Goal: Task Accomplishment & Management: Complete application form

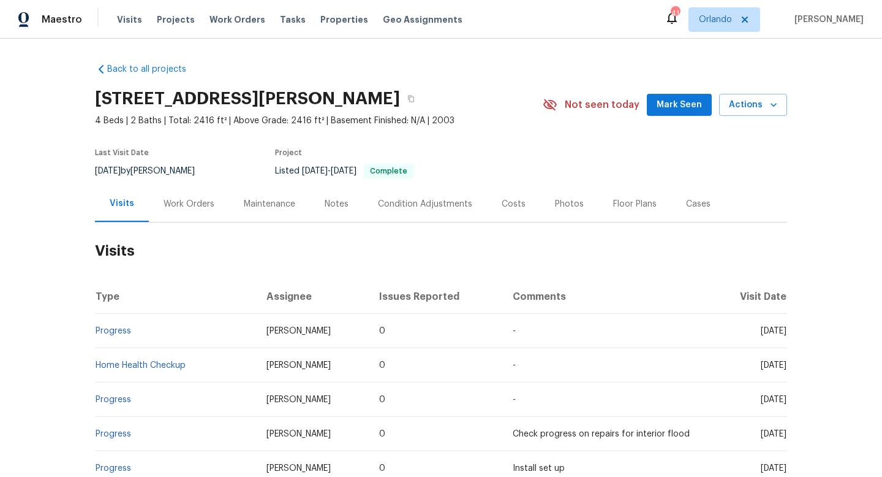
click at [169, 171] on div "8/28/2025 by Jason Fletcher" at bounding box center [152, 171] width 115 height 15
copy div "8/28/2025 by Jason Fletcher"
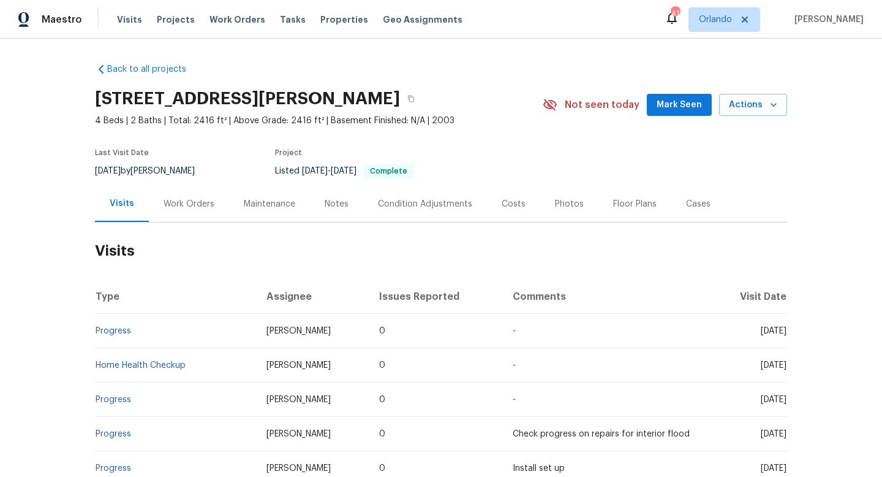
click at [197, 207] on div "Work Orders" at bounding box center [189, 204] width 51 height 12
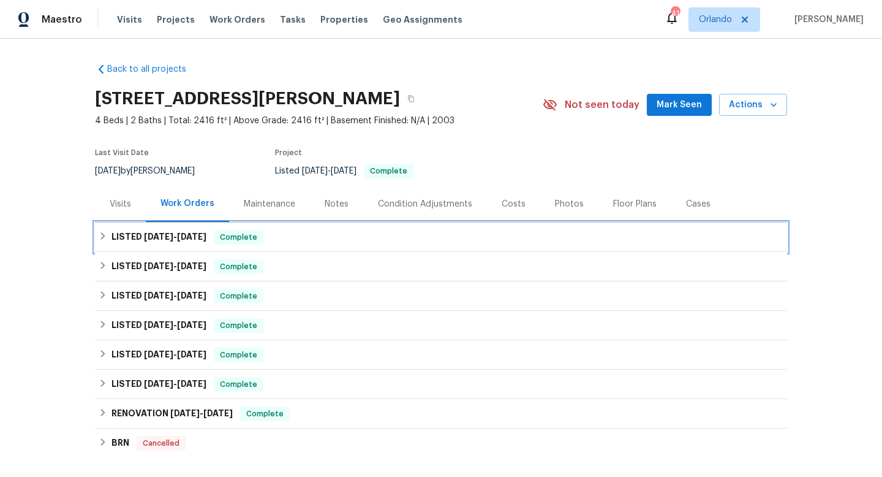
click at [166, 240] on span "8/5/25" at bounding box center [158, 236] width 29 height 9
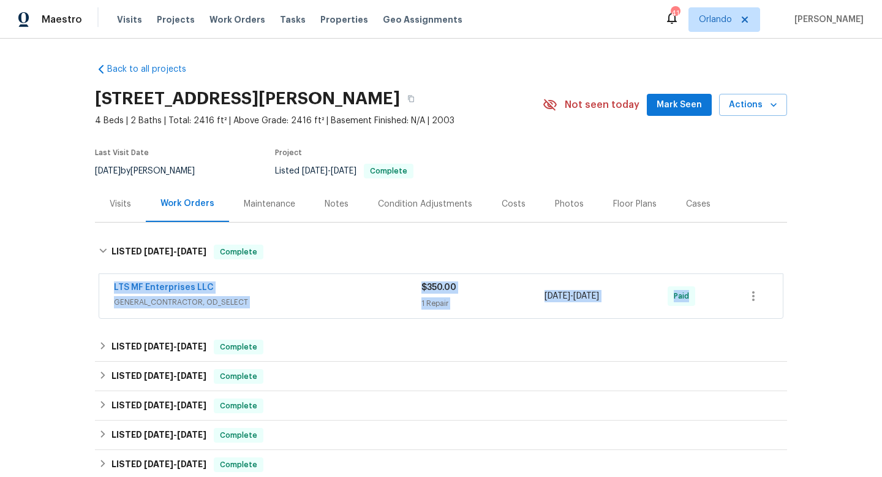
drag, startPoint x: 111, startPoint y: 284, endPoint x: 765, endPoint y: 311, distance: 654.2
click at [765, 315] on div "LTS MF Enterprises LLC GENERAL_CONTRACTOR, OD_SELECT $350.00 1 Repair 8/5/2025 …" at bounding box center [441, 296] width 684 height 44
copy div "LTS MF Enterprises LLC GENERAL_CONTRACTOR, OD_SELECT $350.00 1 Repair 8/5/2025 …"
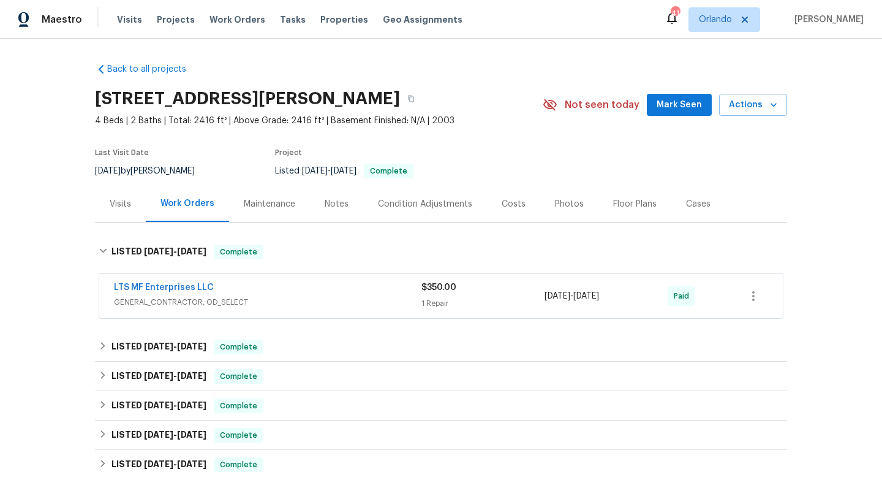
click at [686, 206] on div "Cases" at bounding box center [698, 204] width 25 height 12
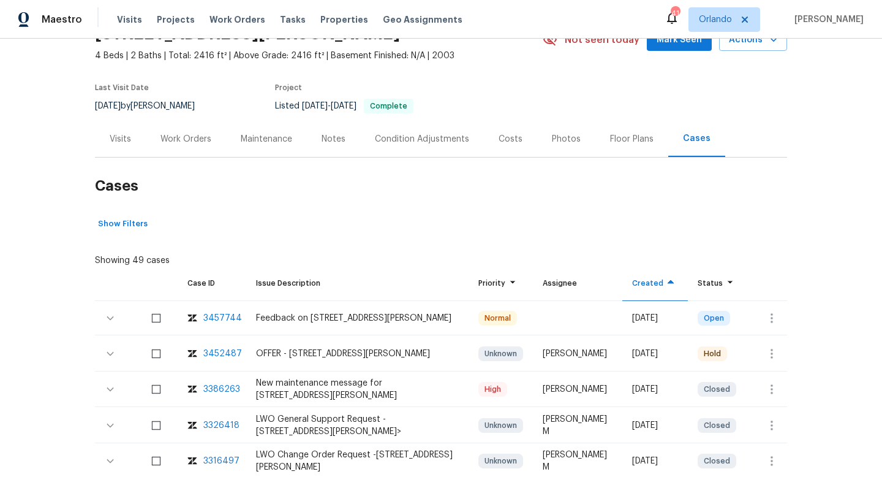
scroll to position [59, 0]
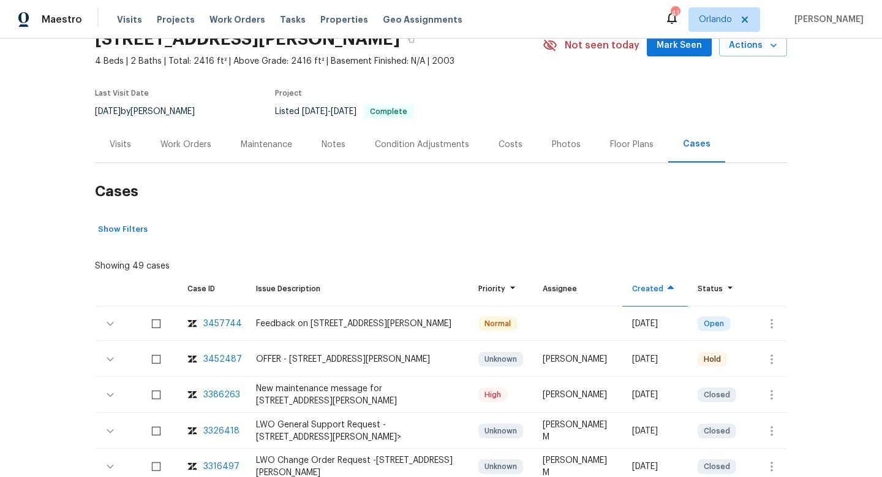
click at [190, 151] on div "Work Orders" at bounding box center [186, 144] width 80 height 36
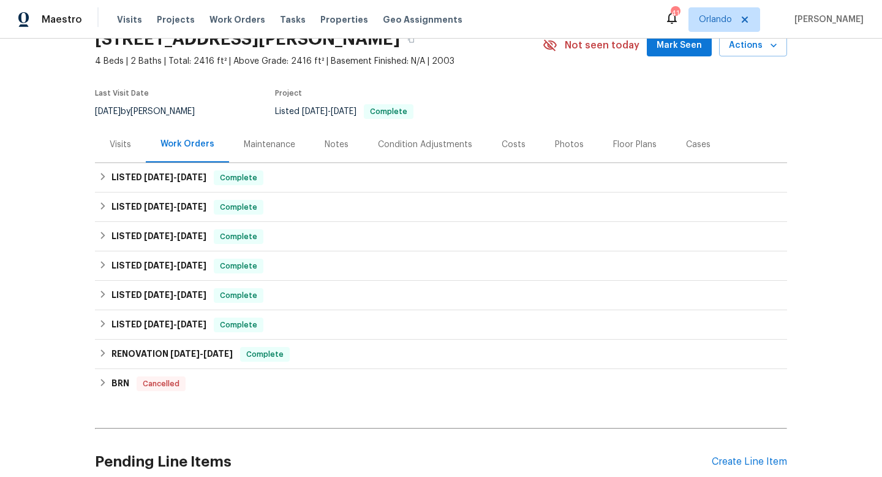
scroll to position [78, 0]
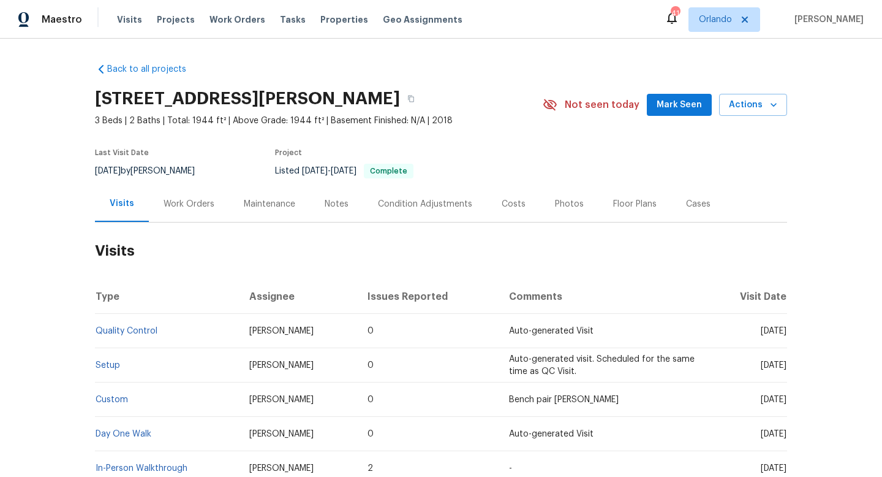
click at [164, 165] on div "[DATE] by [PERSON_NAME]" at bounding box center [152, 171] width 115 height 15
copy div "[DATE] by [PERSON_NAME]"
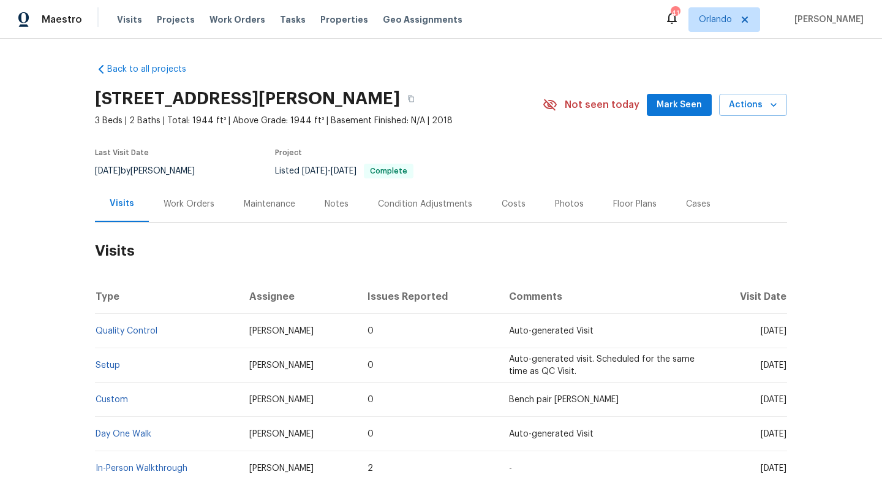
click at [176, 204] on div "Work Orders" at bounding box center [189, 204] width 51 height 12
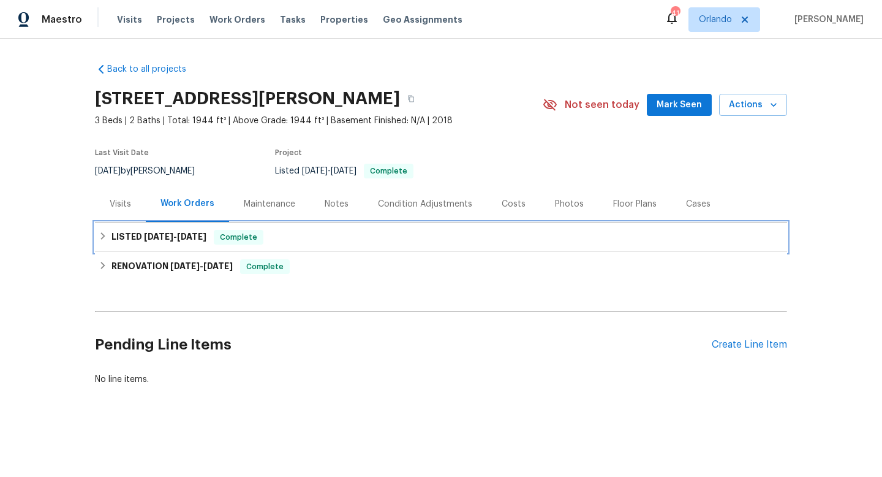
click at [187, 235] on span "[DATE]" at bounding box center [191, 236] width 29 height 9
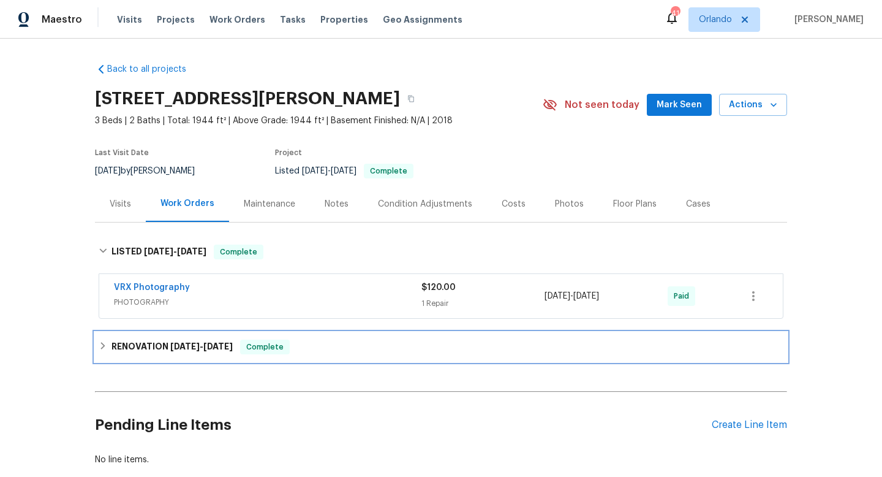
click at [144, 338] on div "RENOVATION [DATE] - [DATE] Complete" at bounding box center [441, 346] width 692 height 29
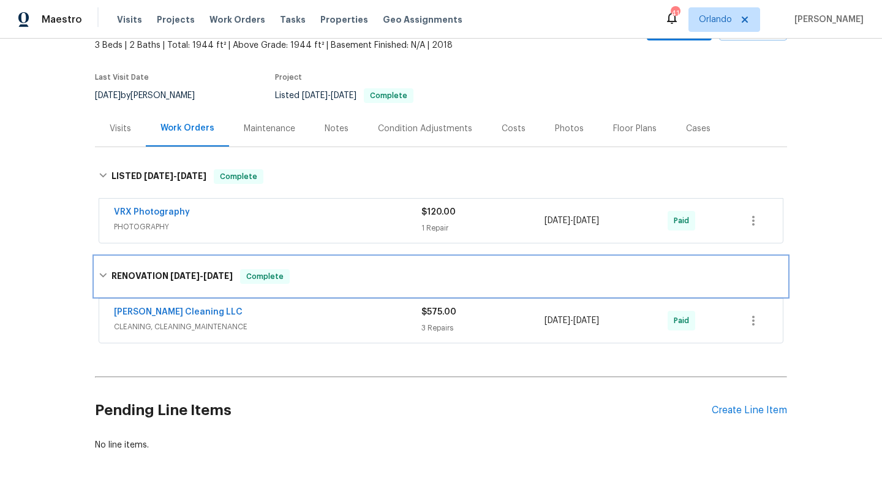
scroll to position [84, 0]
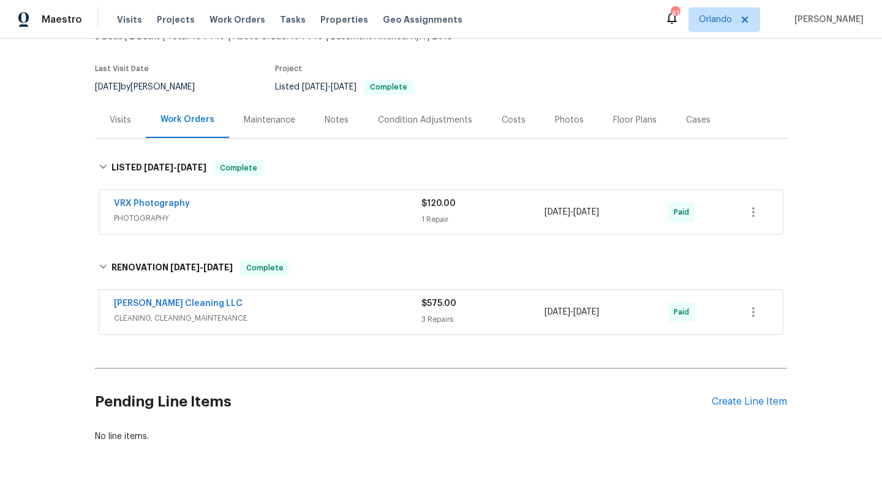
drag, startPoint x: 104, startPoint y: 297, endPoint x: 881, endPoint y: 308, distance: 776.8
click at [881, 310] on div "Back to all projects [STREET_ADDRESS][PERSON_NAME] 3 Beds | 2 Baths | Total: 19…" at bounding box center [441, 258] width 882 height 438
copy div "RENOVATION [DATE] - [DATE] Complete"
click at [119, 115] on div "Visits" at bounding box center [120, 120] width 21 height 12
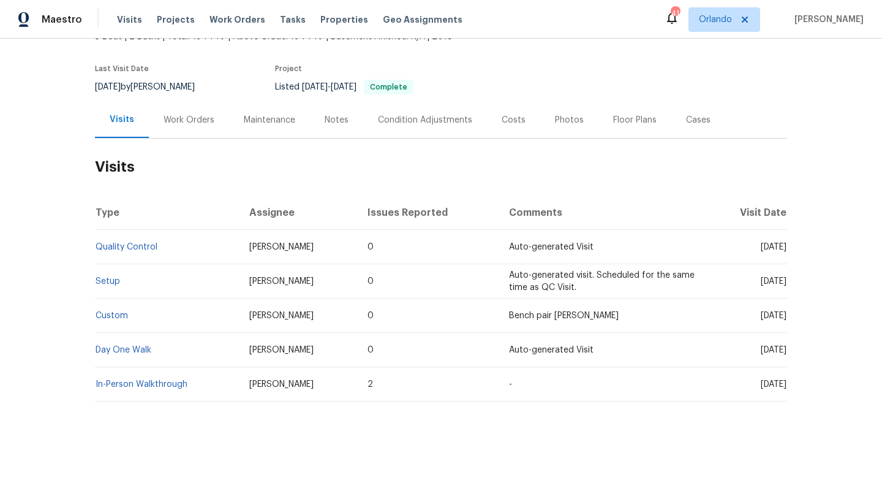
click at [181, 124] on div "Work Orders" at bounding box center [189, 120] width 51 height 12
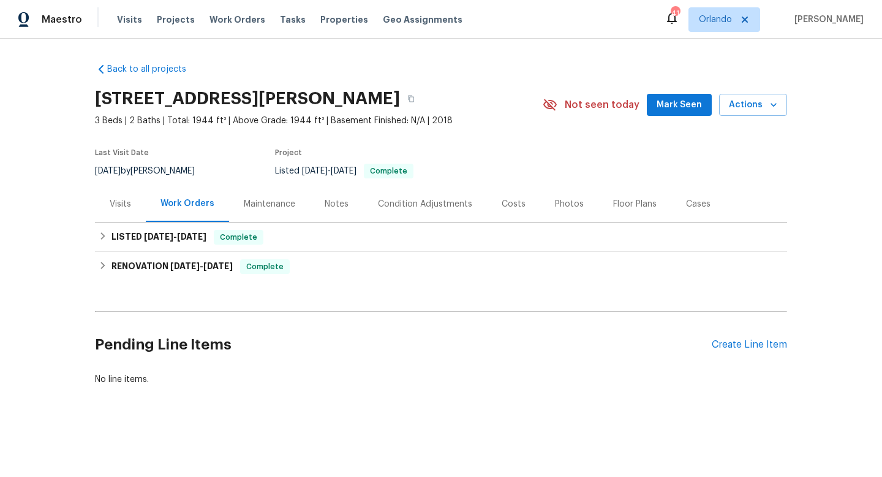
click at [112, 206] on div "Visits" at bounding box center [120, 204] width 21 height 12
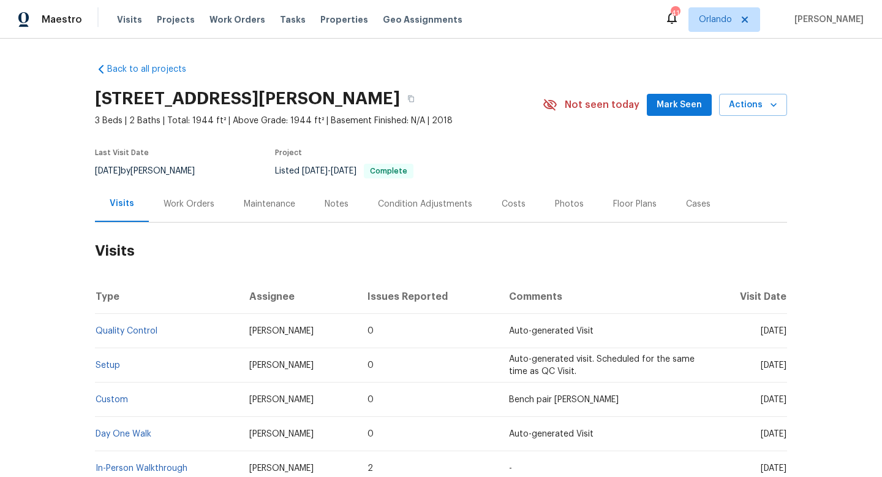
click at [696, 198] on div "Cases" at bounding box center [698, 204] width 25 height 12
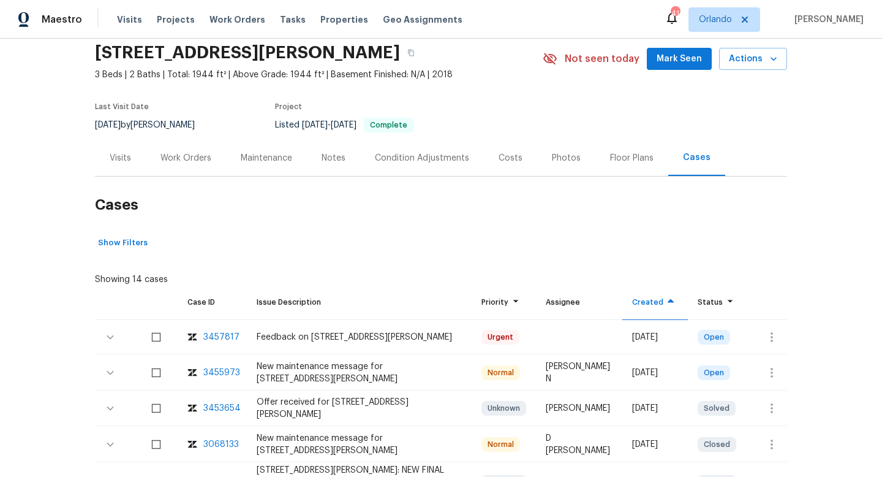
scroll to position [62, 0]
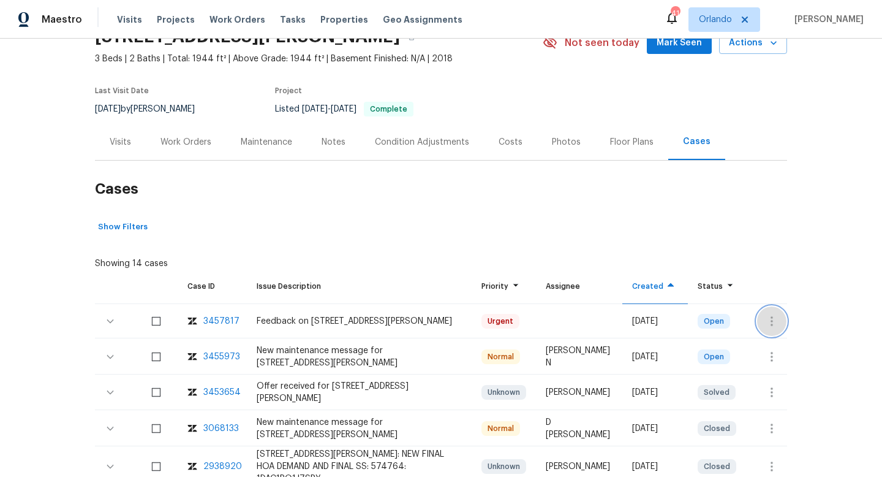
click at [777, 326] on icon "button" at bounding box center [771, 321] width 15 height 15
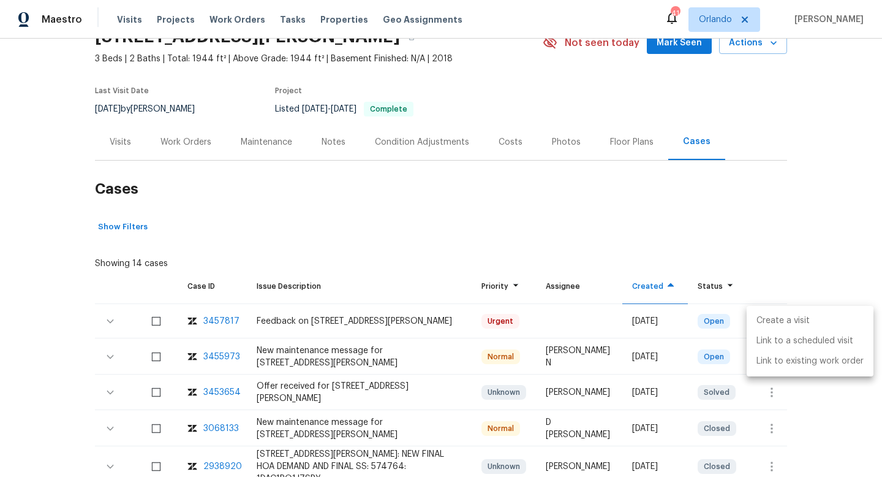
click at [764, 316] on li "Create a visit" at bounding box center [810, 321] width 127 height 20
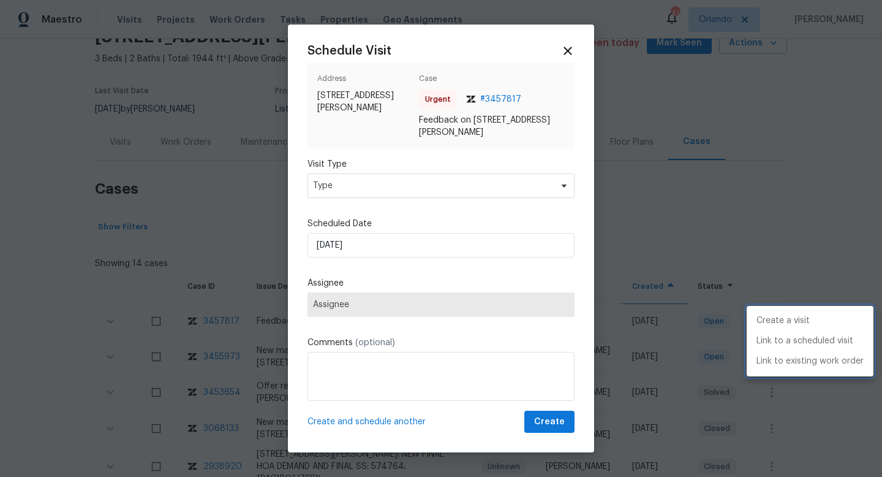
click at [363, 175] on div at bounding box center [441, 238] width 882 height 477
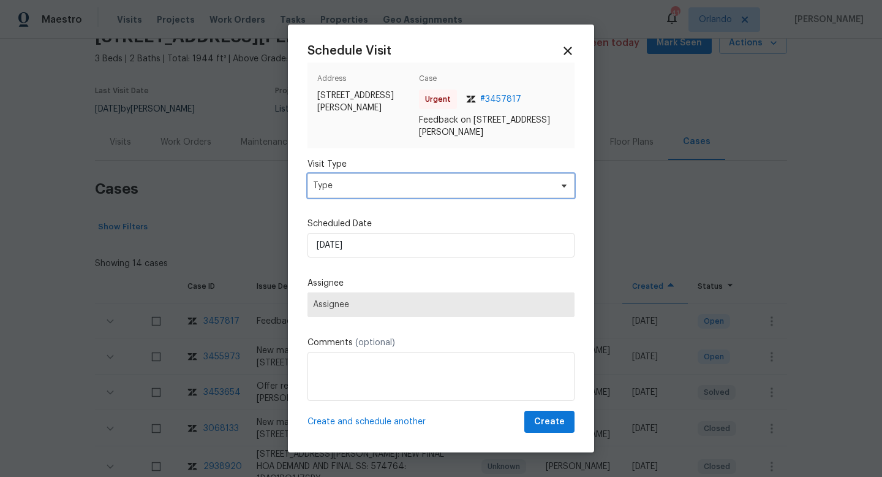
click at [354, 189] on span "Type" at bounding box center [432, 185] width 238 height 12
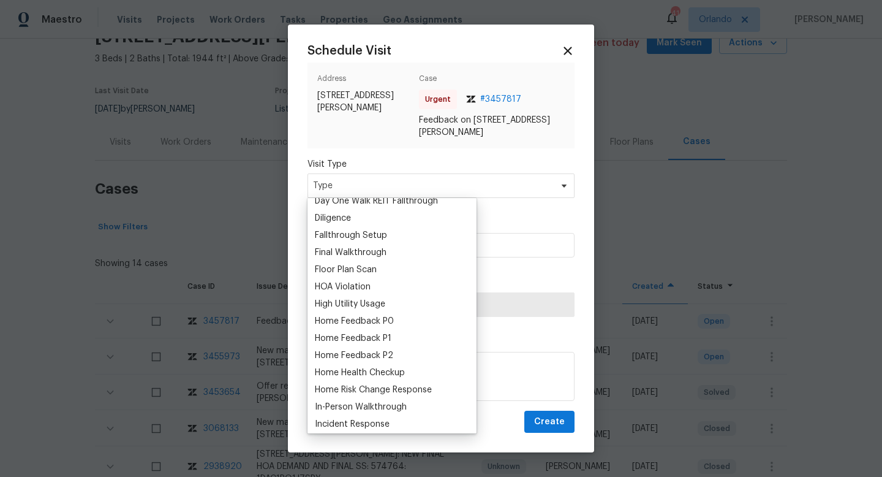
scroll to position [276, 0]
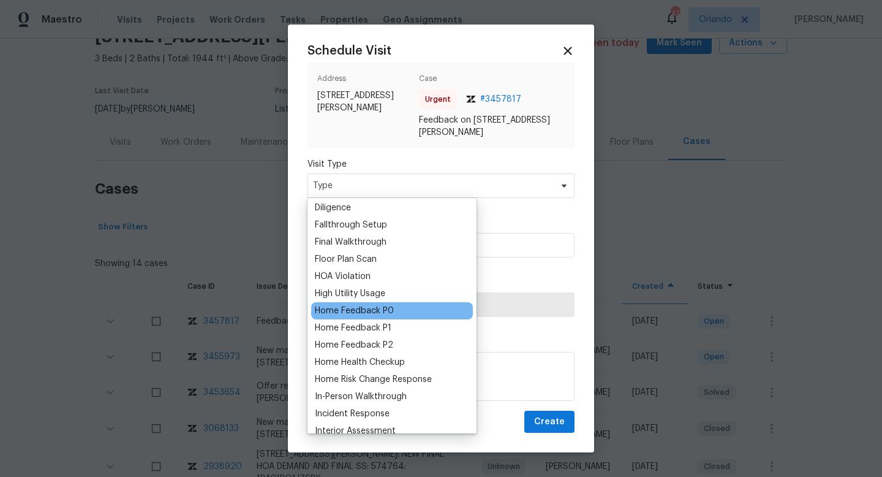
click at [382, 309] on div "Home Feedback P0" at bounding box center [354, 310] width 79 height 12
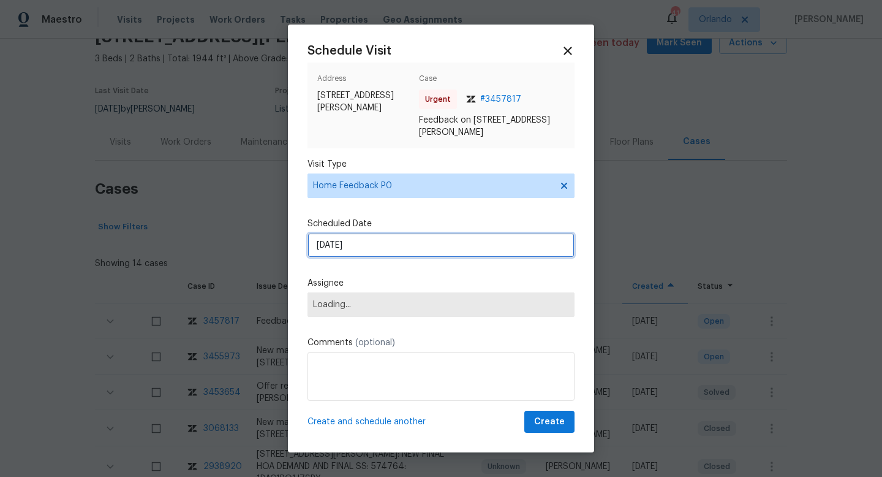
click at [345, 247] on input "02/09/2025" at bounding box center [441, 245] width 267 height 25
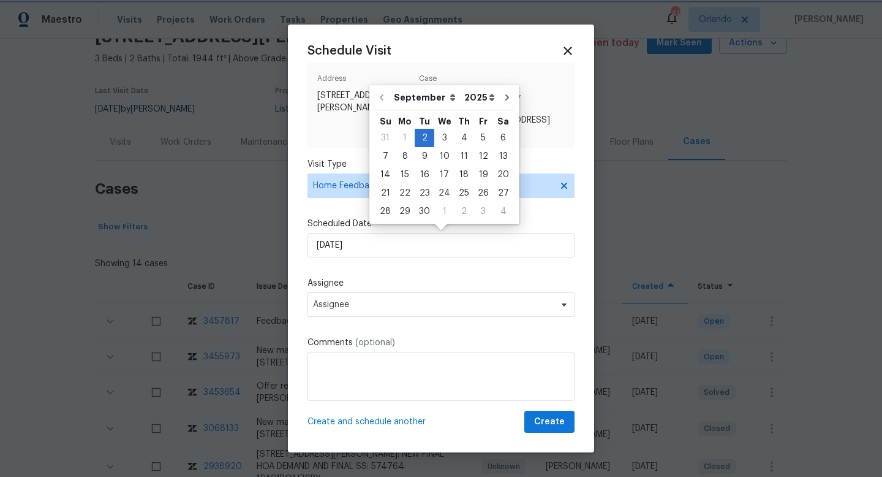
click at [375, 273] on div "Schedule Visit Address 5133 S Brice, Mesa, AZ 85212 Case Urgent # 3457817 Feedb…" at bounding box center [441, 238] width 267 height 388
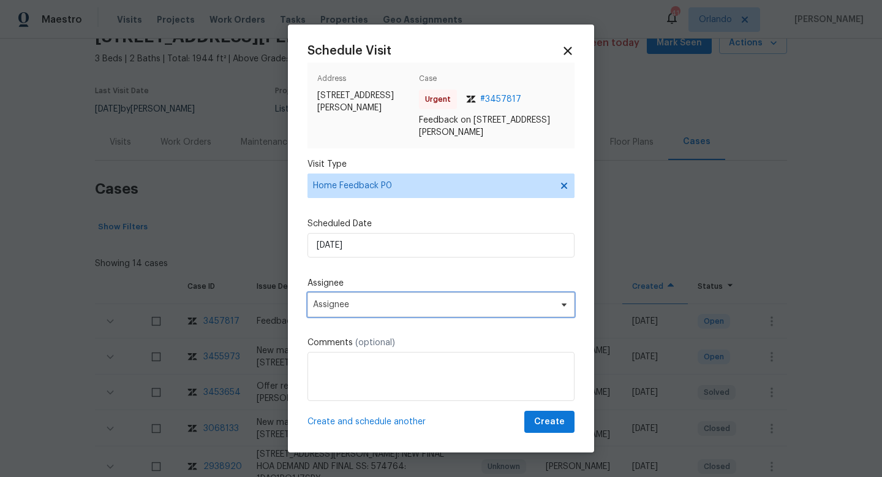
click at [358, 308] on span "Assignee" at bounding box center [433, 305] width 240 height 10
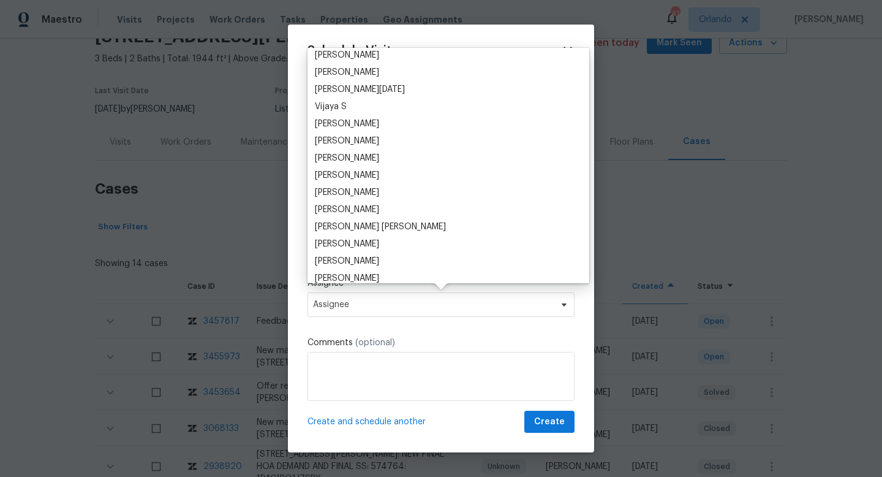
scroll to position [160, 0]
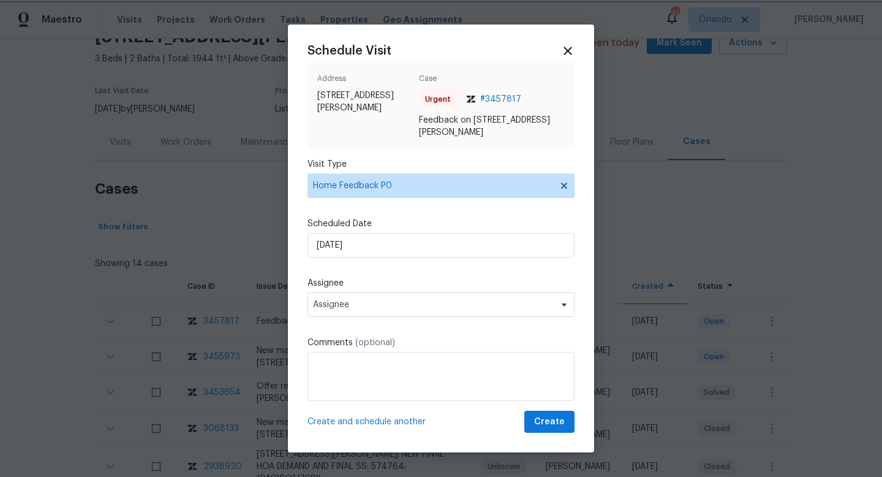
click at [560, 140] on div "Address 5133 S Brice, Mesa, AZ 85212 Case Urgent # 3457817 Feedback on 5133 S B…" at bounding box center [441, 105] width 267 height 86
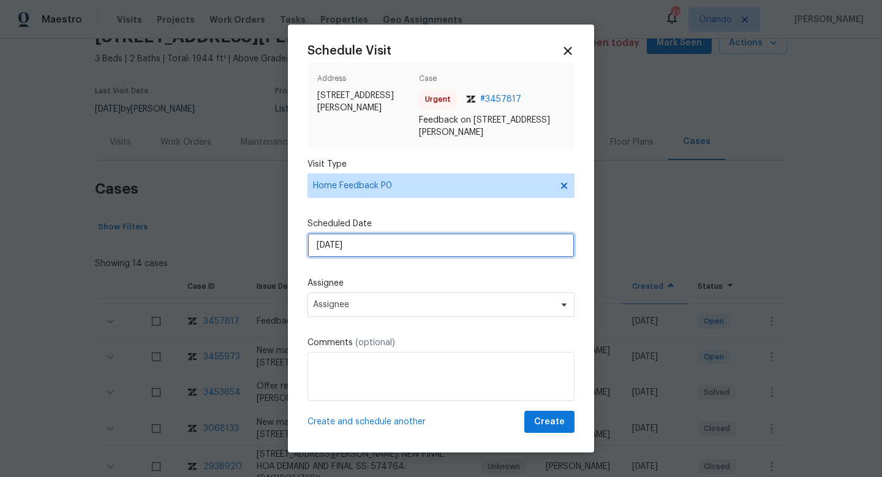
click at [370, 244] on input "02/09/2025" at bounding box center [441, 245] width 267 height 25
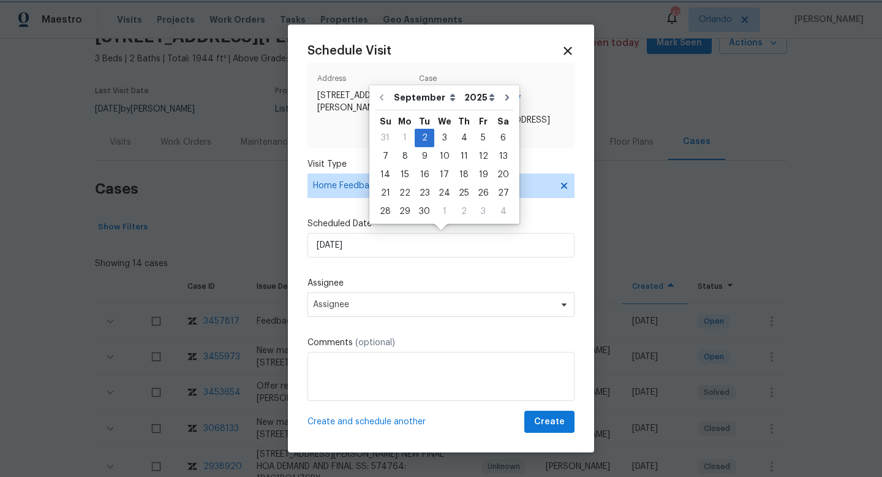
drag, startPoint x: 489, startPoint y: 263, endPoint x: 483, endPoint y: 247, distance: 17.1
click at [489, 263] on div "Schedule Visit Address 5133 S Brice, Mesa, AZ 85212 Case Urgent # 3457817 Feedb…" at bounding box center [441, 238] width 267 height 388
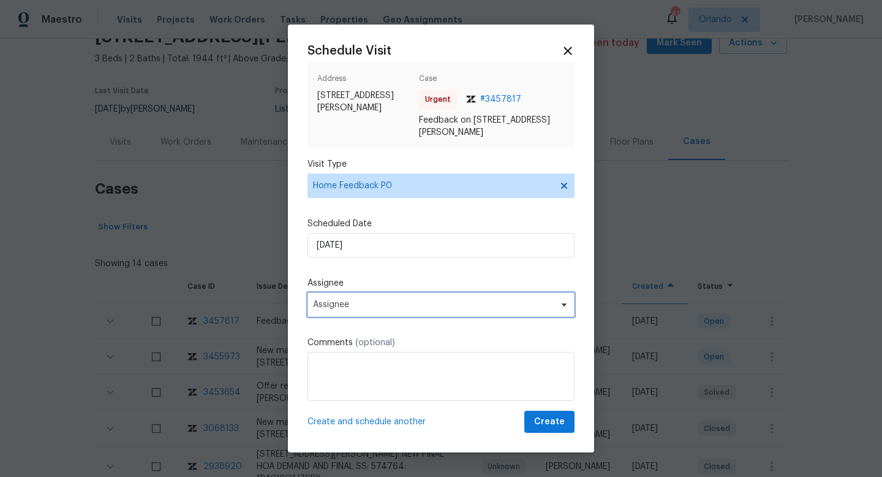
click at [356, 304] on span "Assignee" at bounding box center [433, 305] width 240 height 10
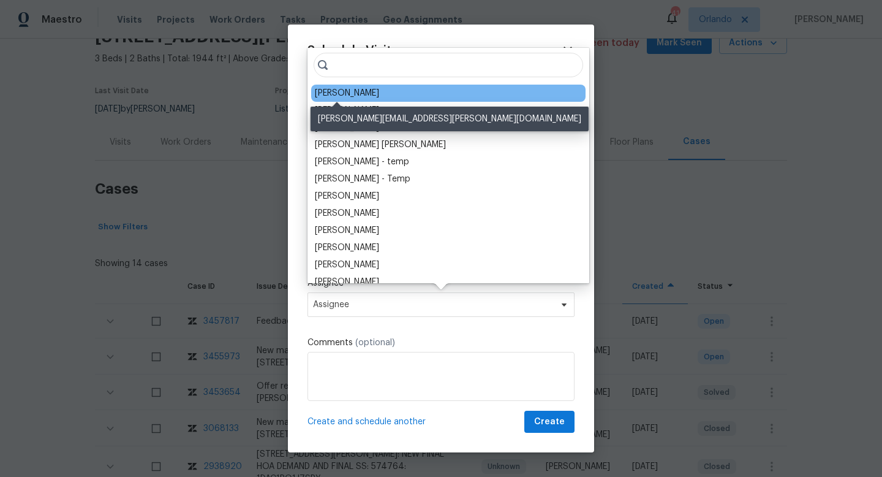
click at [350, 96] on div "Scott Nicol" at bounding box center [347, 93] width 64 height 12
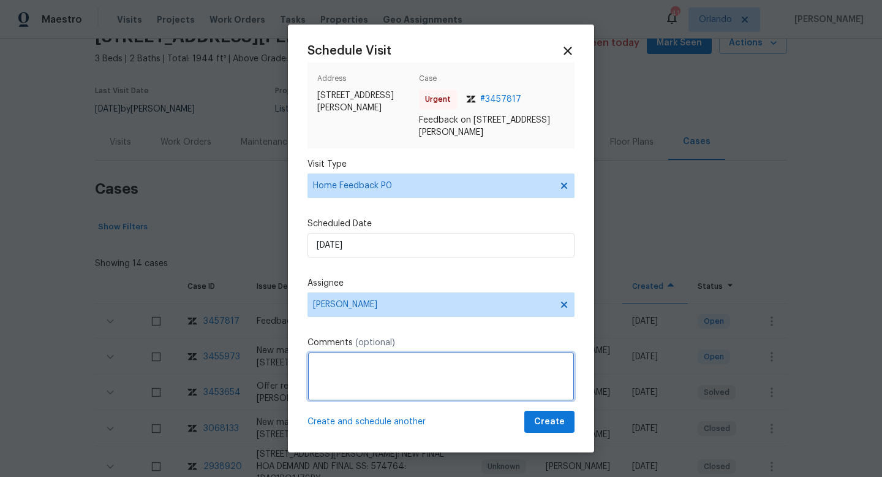
click at [345, 386] on textarea at bounding box center [441, 376] width 267 height 49
type textarea "r"
click at [452, 360] on textarea "Received a feedback stating "" at bounding box center [441, 376] width 267 height 49
paste textarea "Smells like smoke in the garage"
type textarea "Received a feedback stating "Smells like smoke in the garage" Please check and …"
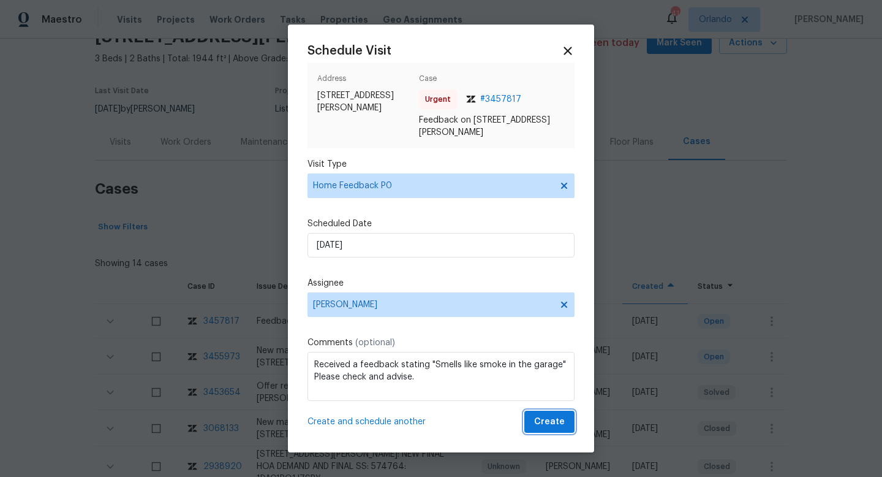
click at [546, 423] on span "Create" at bounding box center [549, 421] width 31 height 15
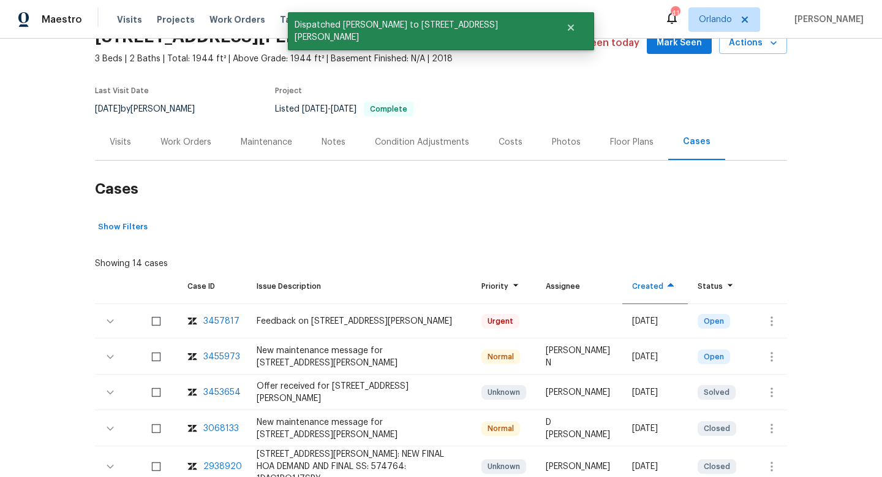
click at [130, 149] on div "Visits" at bounding box center [120, 142] width 51 height 36
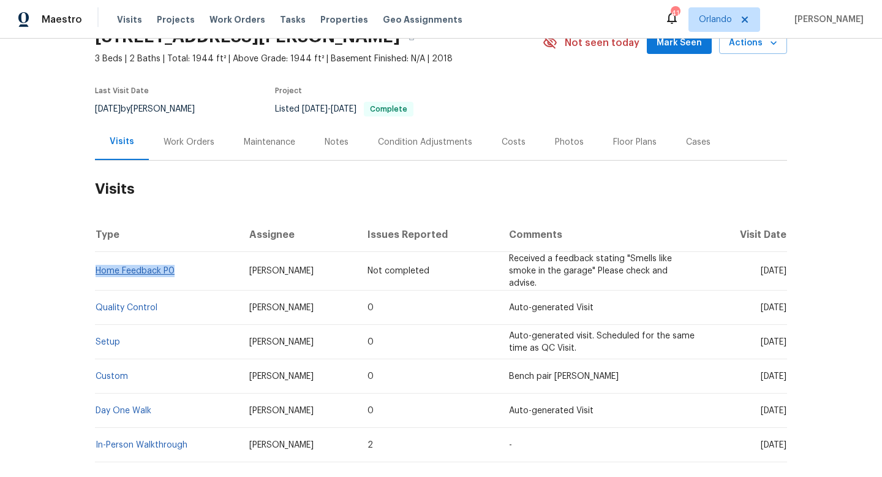
drag, startPoint x: 195, startPoint y: 268, endPoint x: 98, endPoint y: 271, distance: 96.8
click at [97, 271] on td "Home Feedback P0" at bounding box center [167, 271] width 145 height 39
copy link "Home Feedback P0"
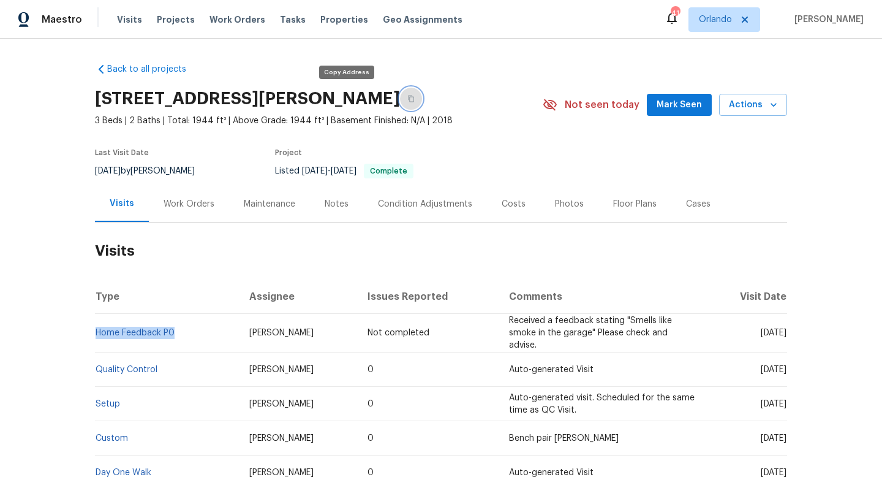
click at [407, 101] on icon "button" at bounding box center [410, 98] width 7 height 7
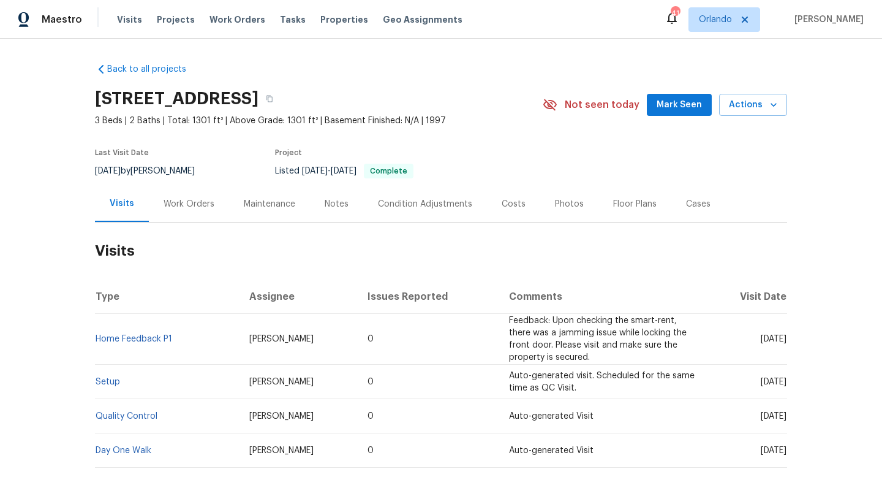
click at [191, 203] on div "Work Orders" at bounding box center [189, 204] width 51 height 12
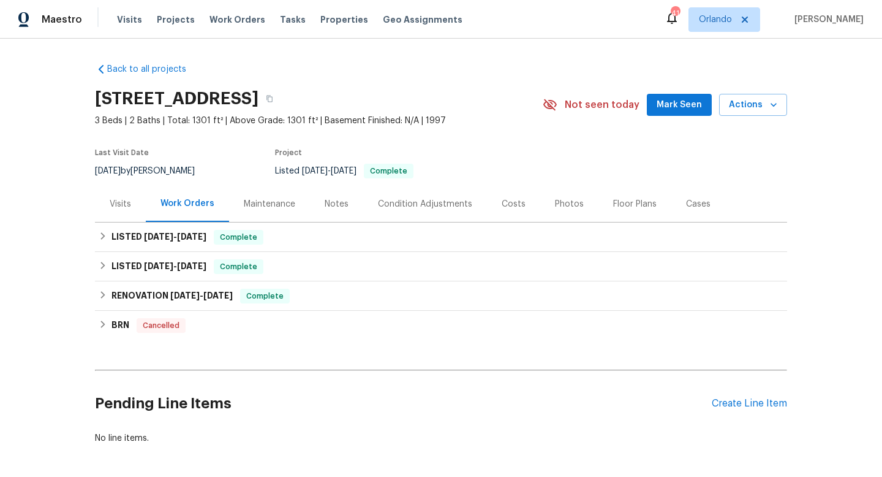
scroll to position [51, 0]
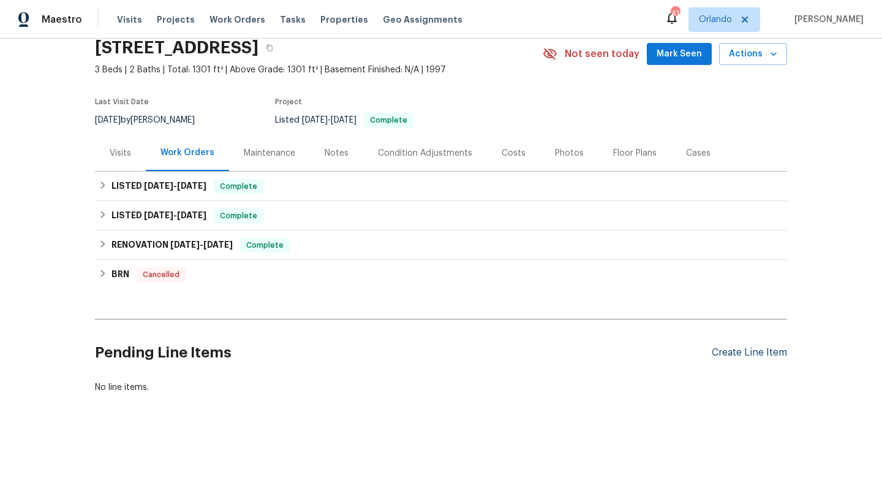
click at [747, 349] on div "Create Line Item" at bounding box center [749, 353] width 75 height 12
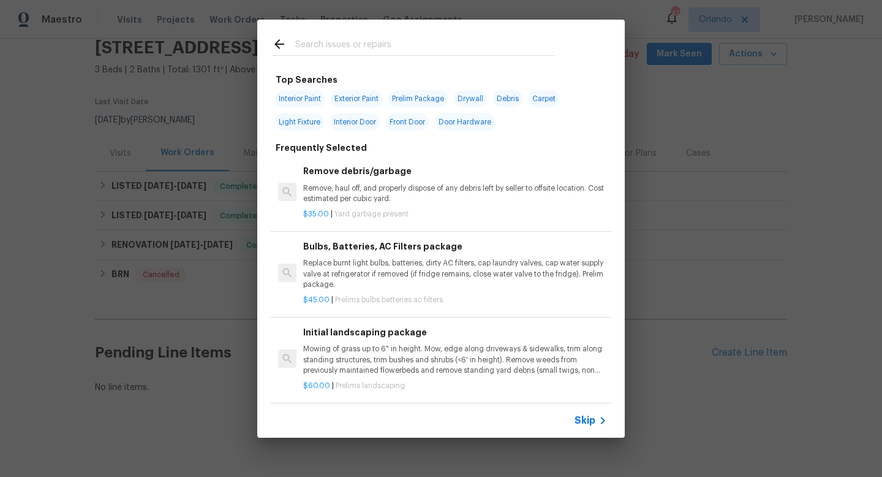
click at [575, 414] on span "Skip" at bounding box center [585, 420] width 21 height 12
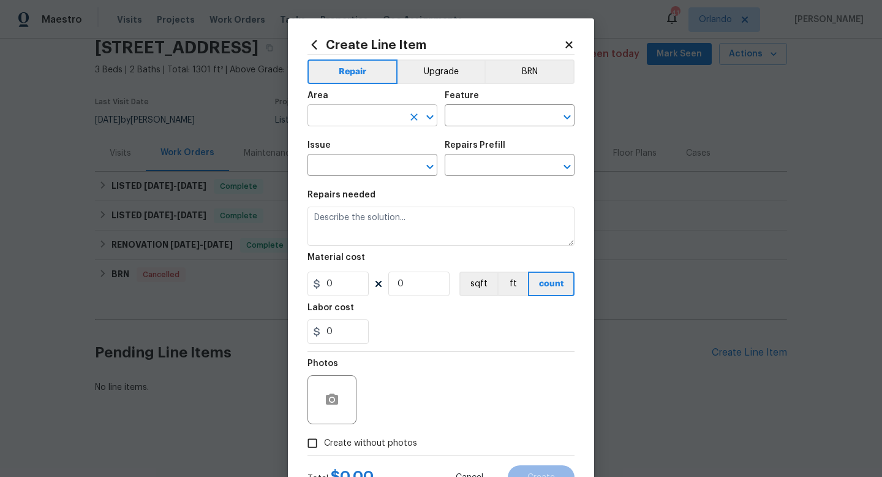
click at [351, 118] on input "text" at bounding box center [356, 116] width 96 height 19
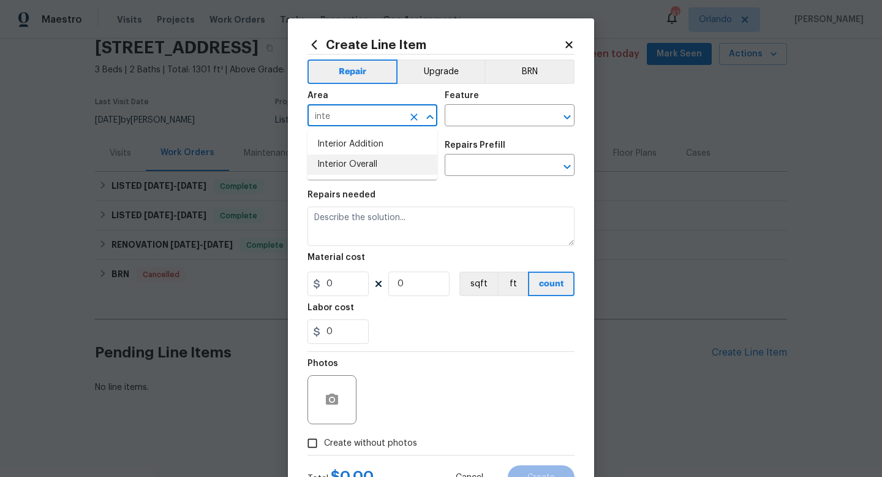
click at [354, 166] on li "Interior Overall" at bounding box center [373, 164] width 130 height 20
type input "Interior Overall"
click at [468, 121] on input "text" at bounding box center [493, 116] width 96 height 19
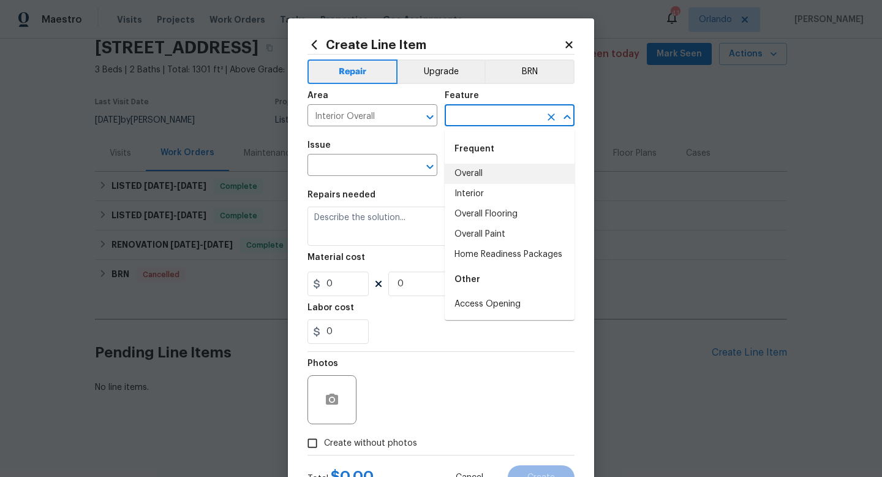
click at [488, 167] on li "Overall" at bounding box center [510, 174] width 130 height 20
type input "Overall"
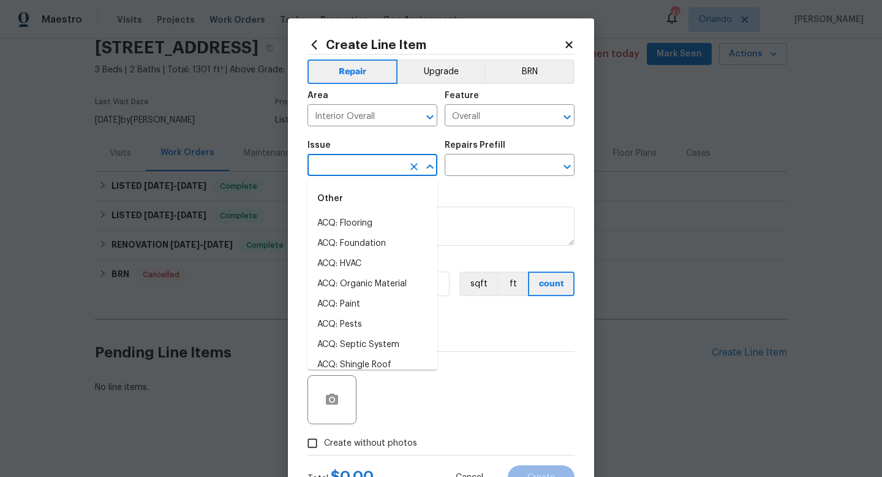
click at [368, 165] on input "text" at bounding box center [356, 166] width 96 height 19
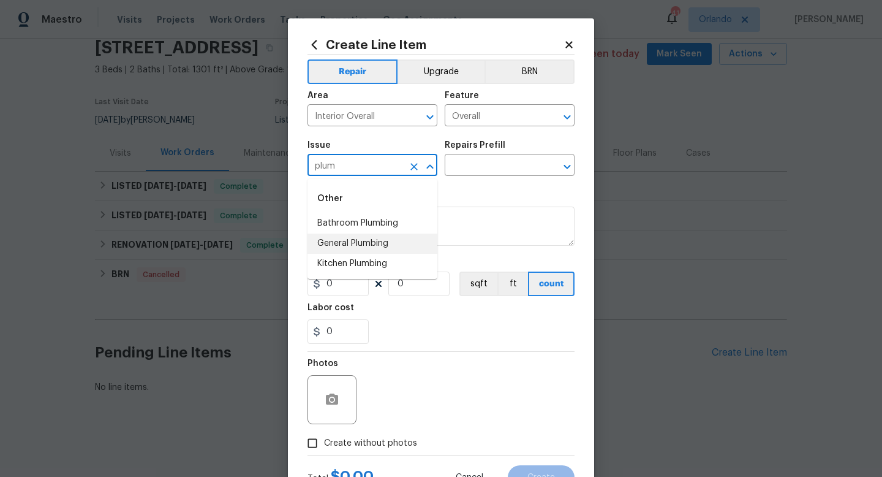
click at [358, 247] on li "General Plumbing" at bounding box center [373, 243] width 130 height 20
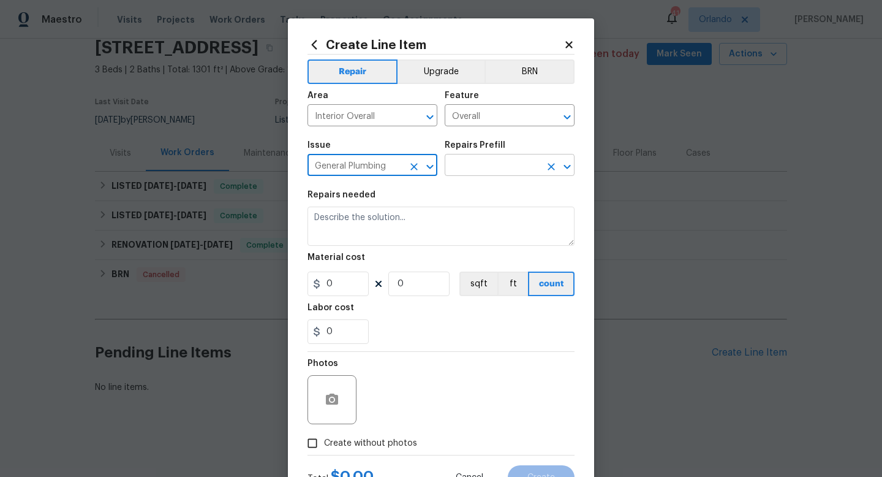
type input "General Plumbing"
click at [485, 162] on input "text" at bounding box center [493, 166] width 96 height 19
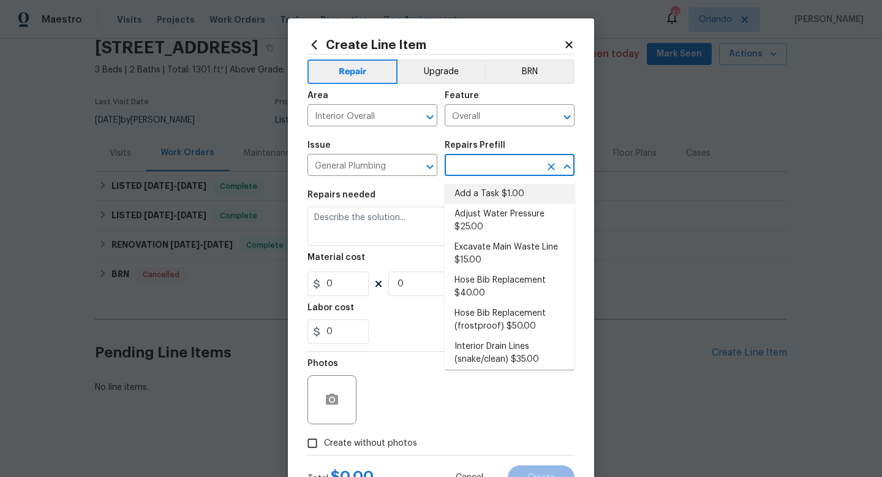
click at [489, 191] on li "Add a Task $1.00" at bounding box center [510, 194] width 130 height 20
type input "Plumbing"
type input "Add a Task $1.00"
type textarea "HPM to detail"
type input "1"
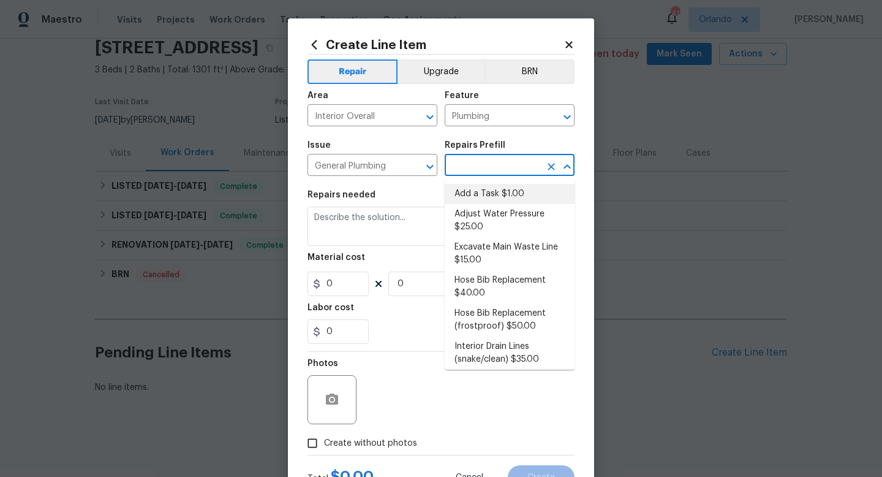
type input "1"
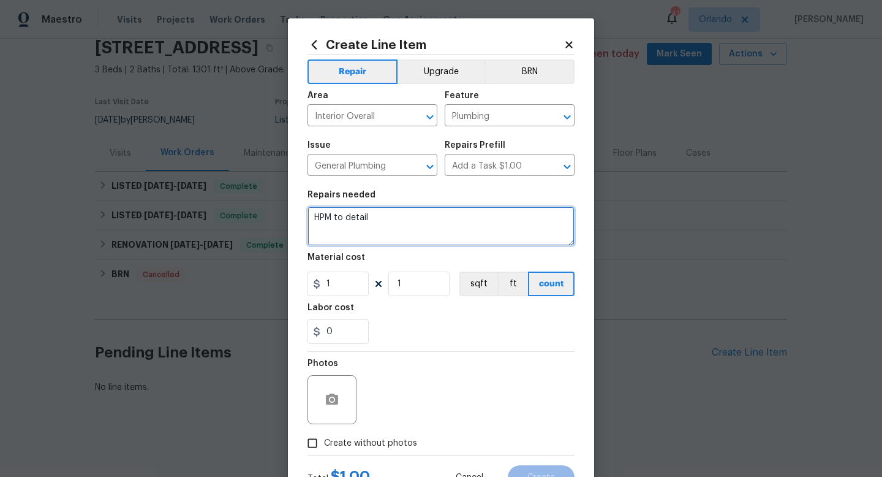
click at [412, 230] on textarea "HPM to detail" at bounding box center [441, 225] width 267 height 39
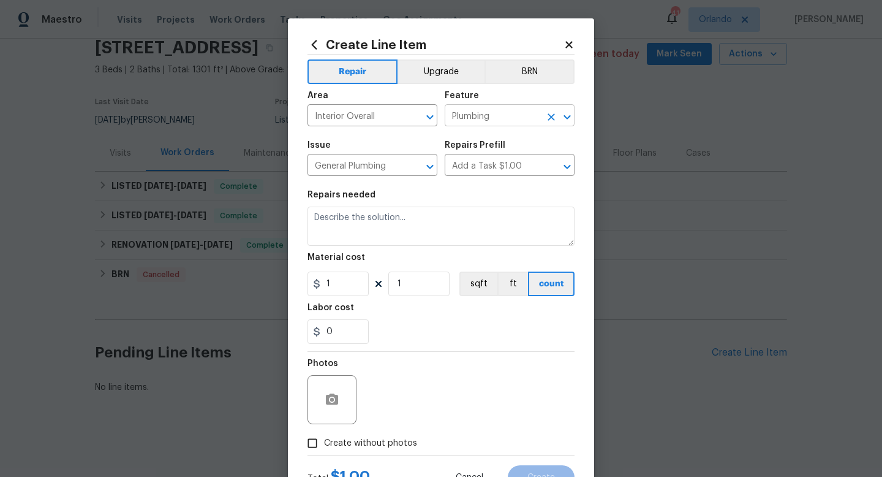
click at [512, 114] on input "Plumbing" at bounding box center [493, 116] width 96 height 19
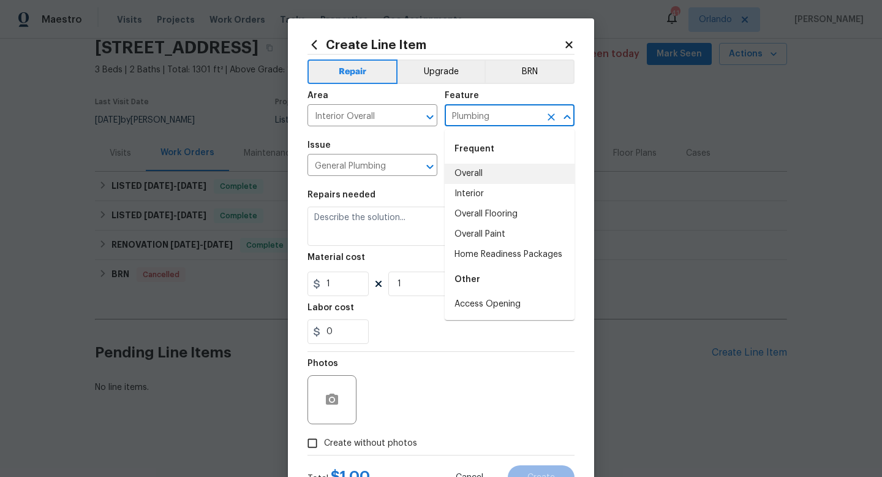
click at [494, 171] on li "Overall" at bounding box center [510, 174] width 130 height 20
type input "Overall"
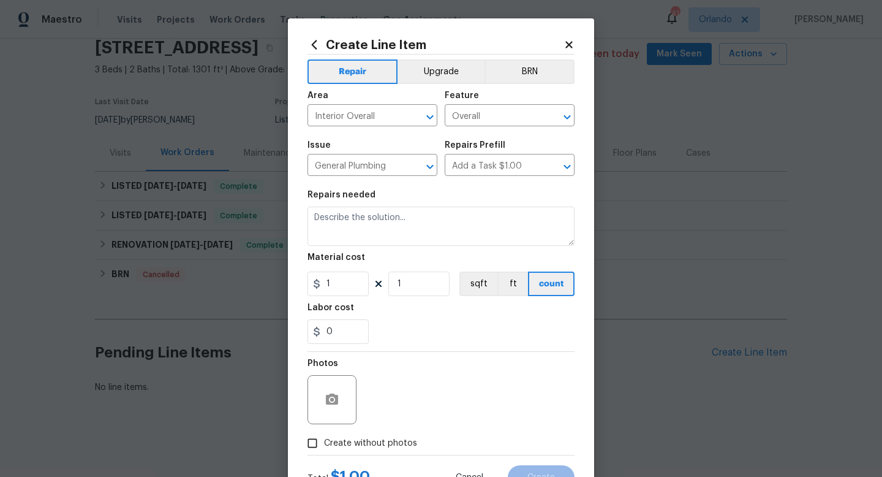
click at [433, 200] on div "Repairs needed" at bounding box center [441, 199] width 267 height 16
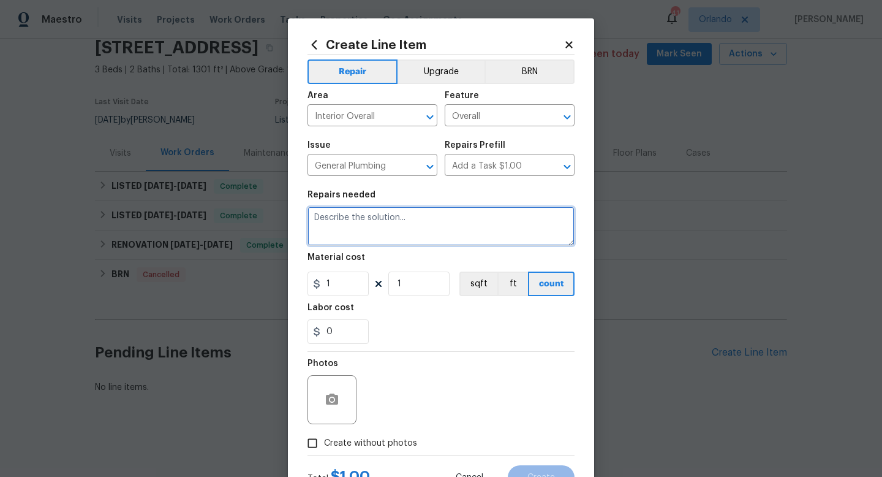
click at [428, 216] on textarea at bounding box center [441, 225] width 267 height 39
paste textarea "Window seals water damage clients had concerns about large tree in backyard bei…"
click at [481, 230] on textarea "Window seals water damage clients had concerns about large tree in backyard bei…" at bounding box center [441, 225] width 267 height 39
type textarea "Window seals water damage clients had concerns about large tree in backyard bei…"
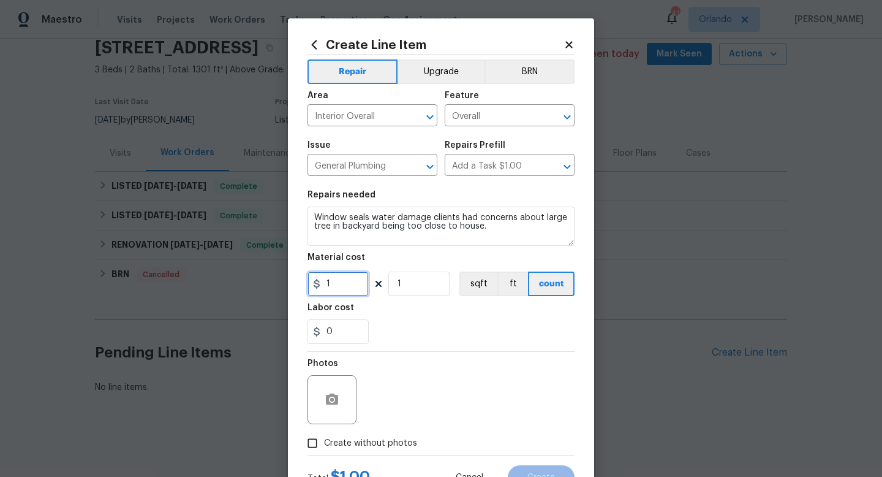
click at [333, 289] on input "1" at bounding box center [338, 283] width 61 height 25
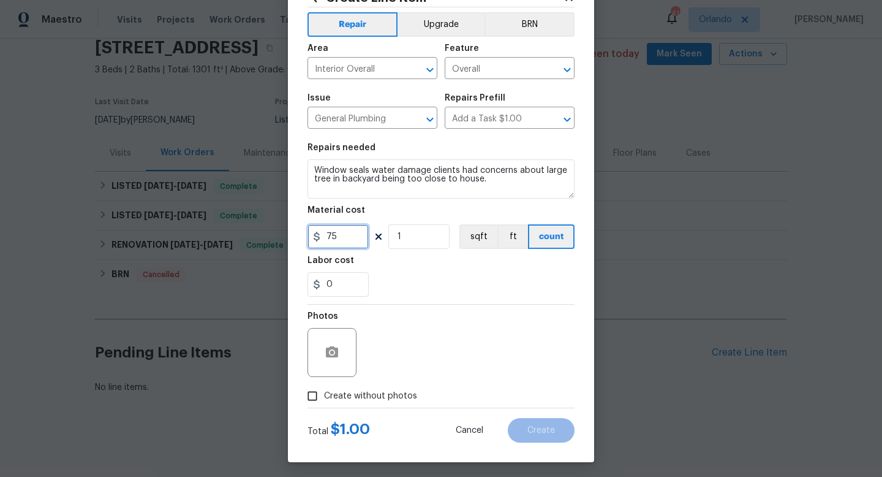
scroll to position [51, 0]
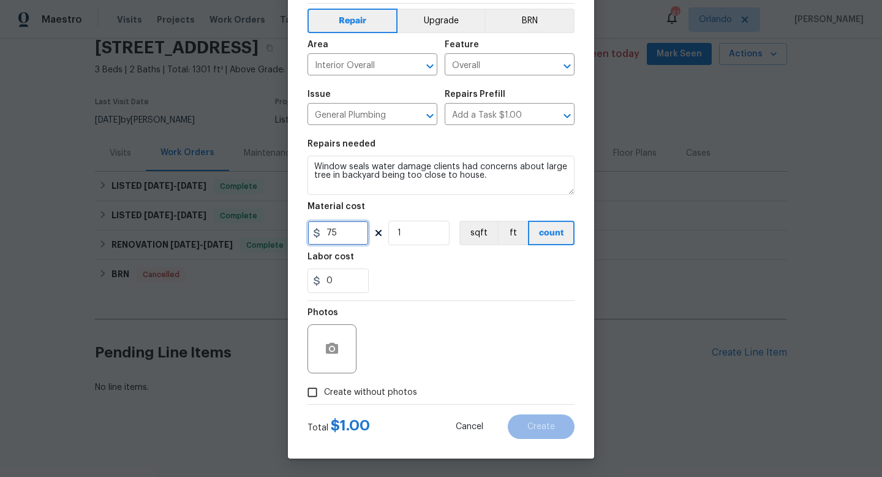
type input "75"
click at [316, 386] on input "Create without photos" at bounding box center [312, 391] width 23 height 23
checkbox input "true"
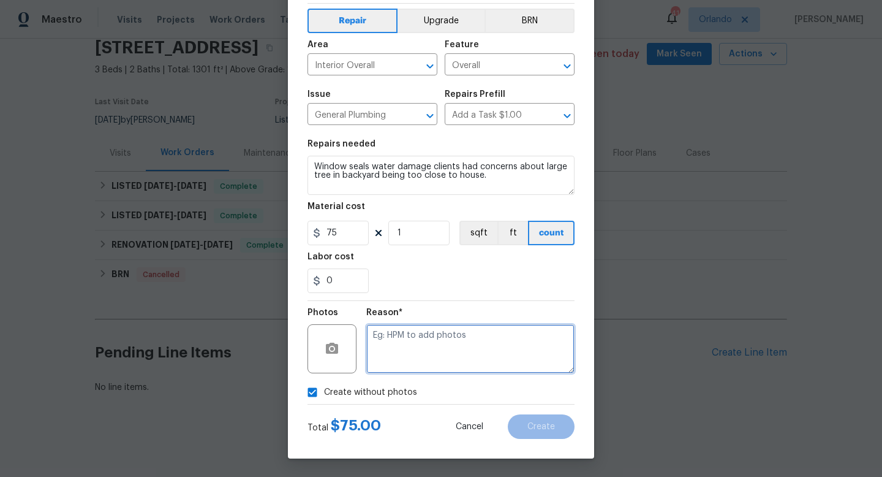
click at [389, 345] on textarea at bounding box center [470, 348] width 208 height 49
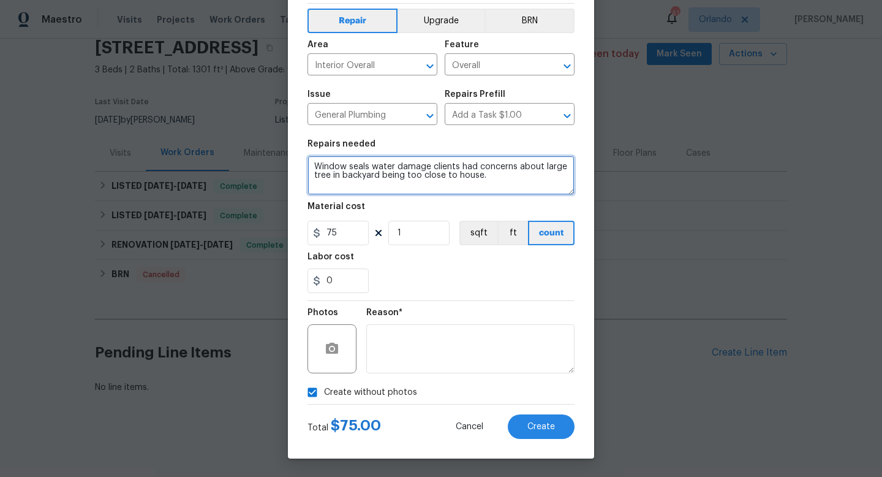
drag, startPoint x: 540, startPoint y: 165, endPoint x: 431, endPoint y: 169, distance: 108.5
click at [431, 168] on textarea "Window seals water damage clients had concerns about large tree in backyard bei…" at bounding box center [441, 175] width 267 height 39
click at [432, 181] on textarea "Window seals water damage, there is a large tree in backyard being too close to…" at bounding box center [441, 175] width 267 height 39
type textarea "Window seals water damage, there is a large tree in backyard being too close to…"
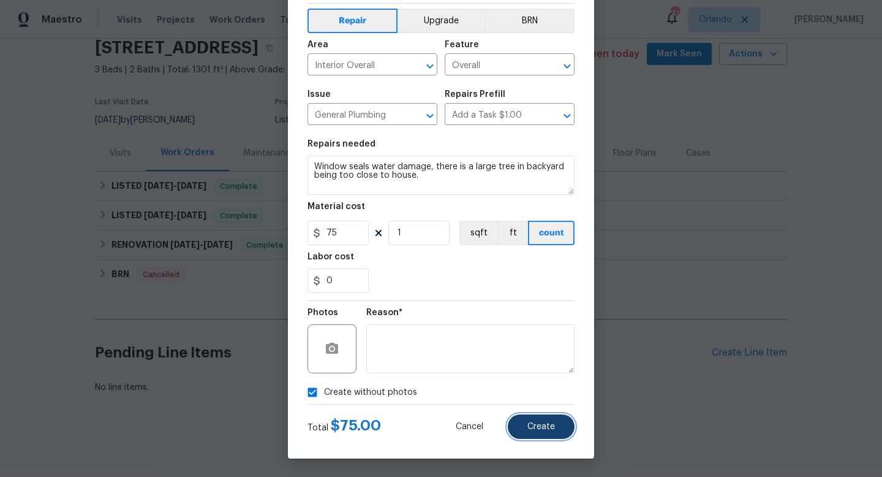
click at [526, 428] on button "Create" at bounding box center [541, 426] width 67 height 25
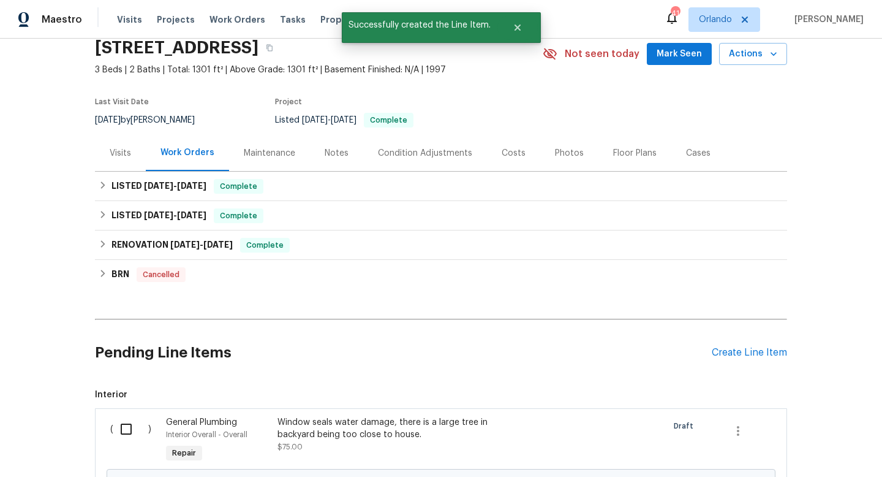
scroll to position [191, 0]
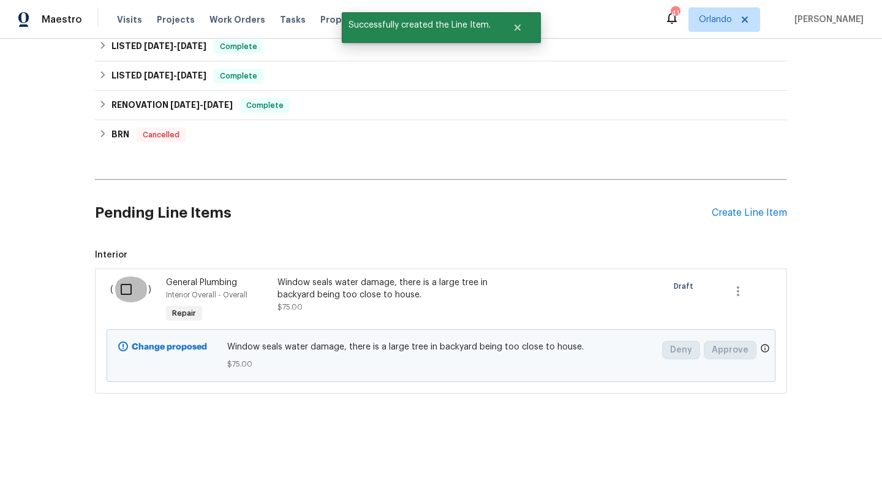
click at [129, 293] on input "checkbox" at bounding box center [130, 289] width 35 height 26
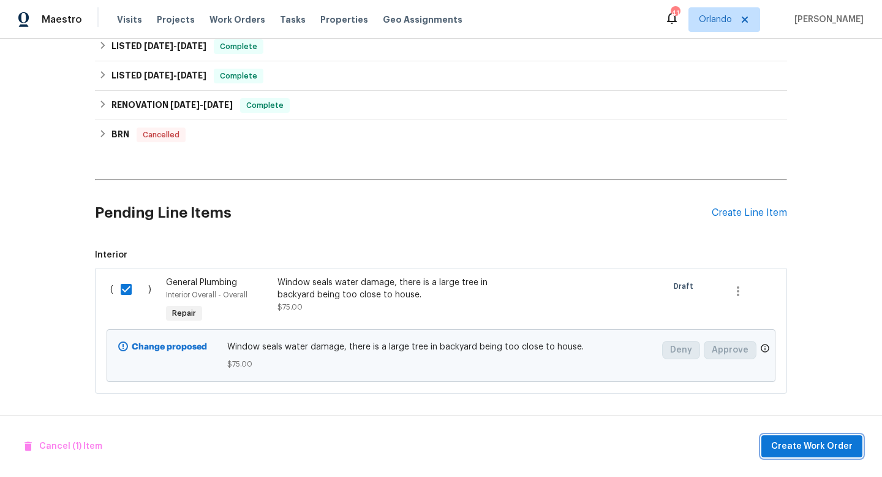
click at [793, 452] on span "Create Work Order" at bounding box center [811, 446] width 81 height 15
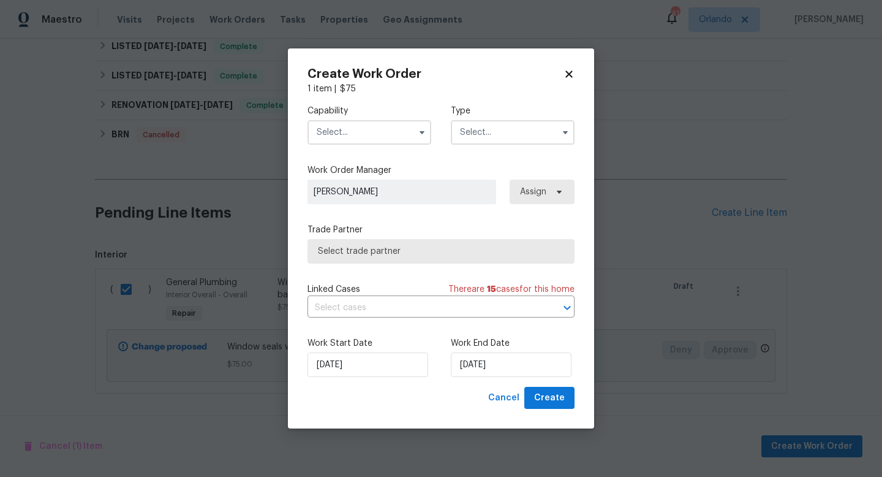
click at [391, 132] on input "text" at bounding box center [370, 132] width 124 height 25
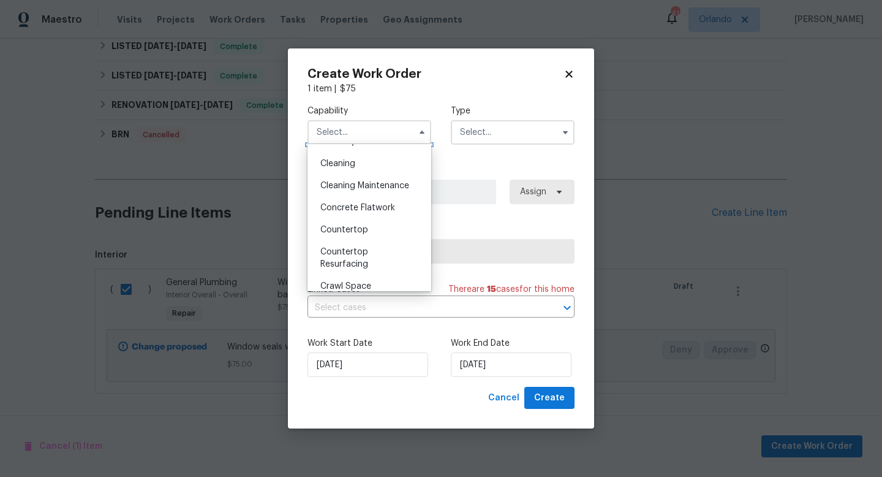
scroll to position [174, 0]
checkbox input "false"
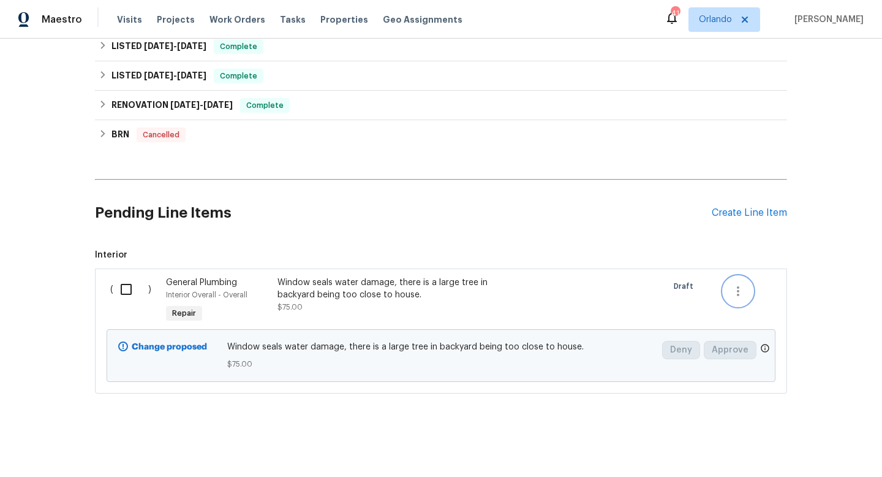
click at [734, 289] on icon "button" at bounding box center [738, 291] width 15 height 15
click at [739, 294] on li "Cancel" at bounding box center [746, 291] width 47 height 20
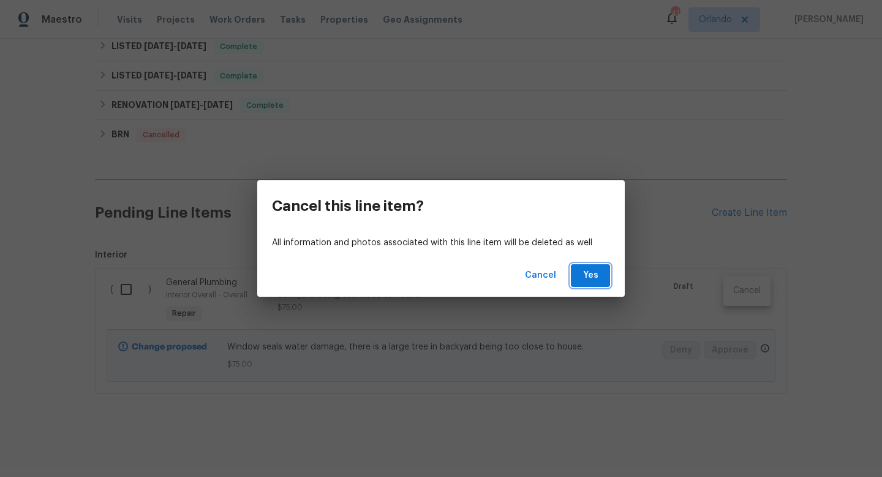
click at [576, 281] on button "Yes" at bounding box center [590, 275] width 39 height 23
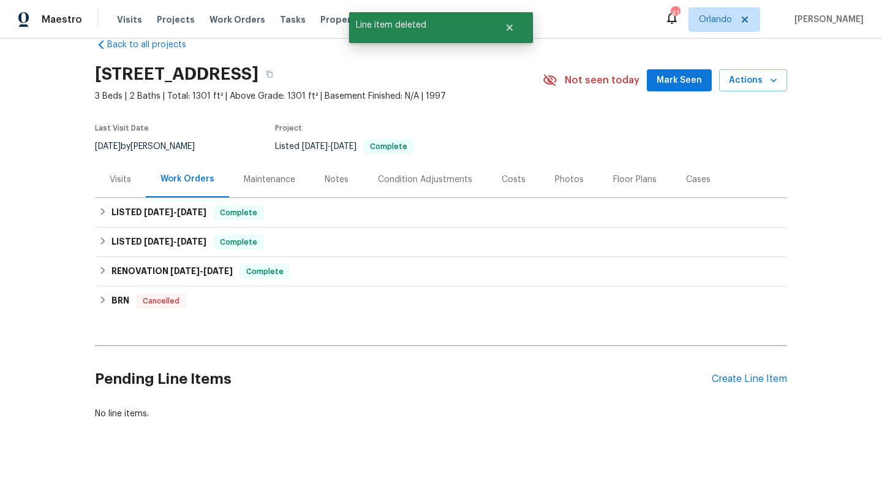
scroll to position [8, 0]
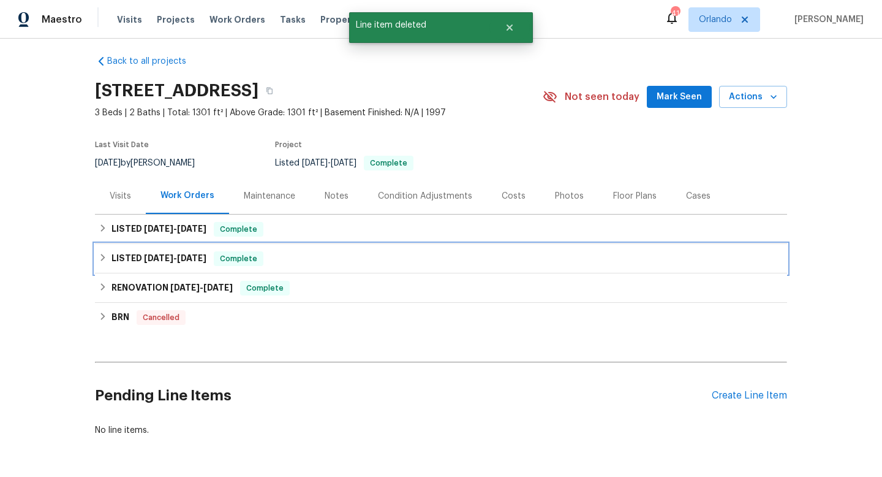
click at [400, 268] on div "LISTED 6/26/25 - 6/27/25 Complete" at bounding box center [441, 258] width 692 height 29
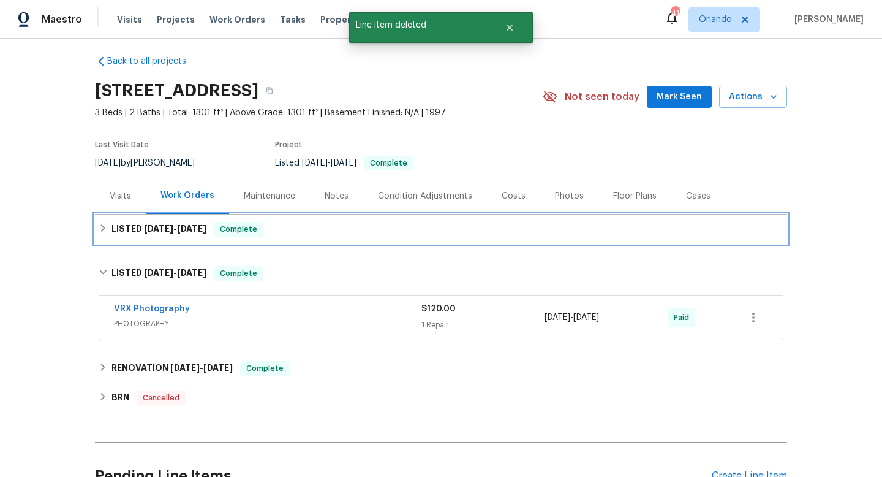
click at [391, 239] on div "LISTED 7/18/25 - 7/21/25 Complete" at bounding box center [441, 228] width 692 height 29
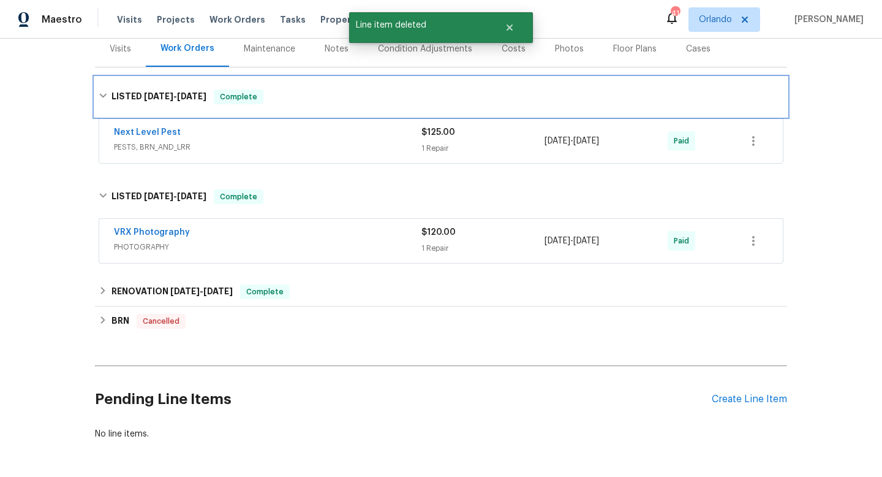
scroll to position [168, 0]
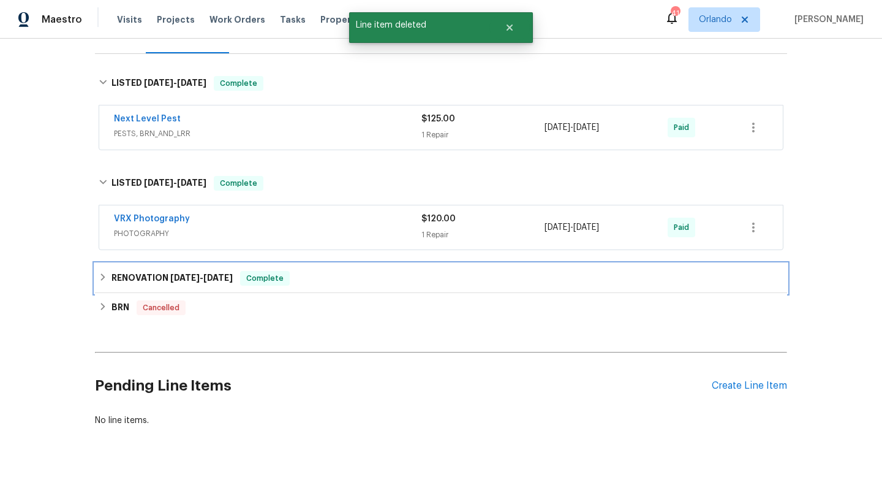
click at [379, 275] on div "RENOVATION 6/4/25 - 6/12/25 Complete" at bounding box center [441, 278] width 685 height 15
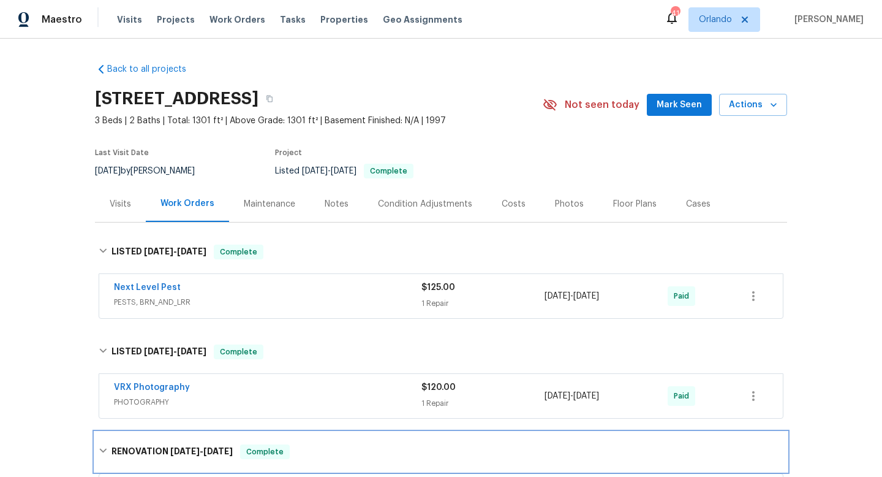
scroll to position [451, 0]
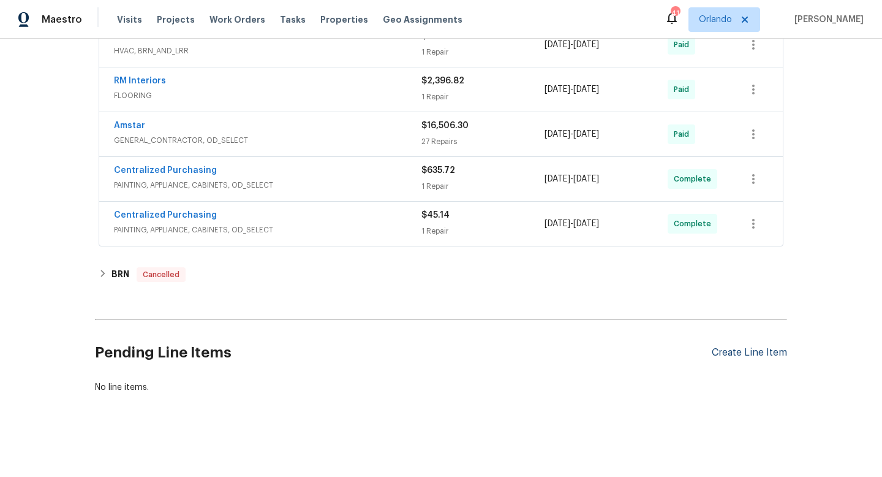
click at [755, 355] on div "Create Line Item" at bounding box center [749, 353] width 75 height 12
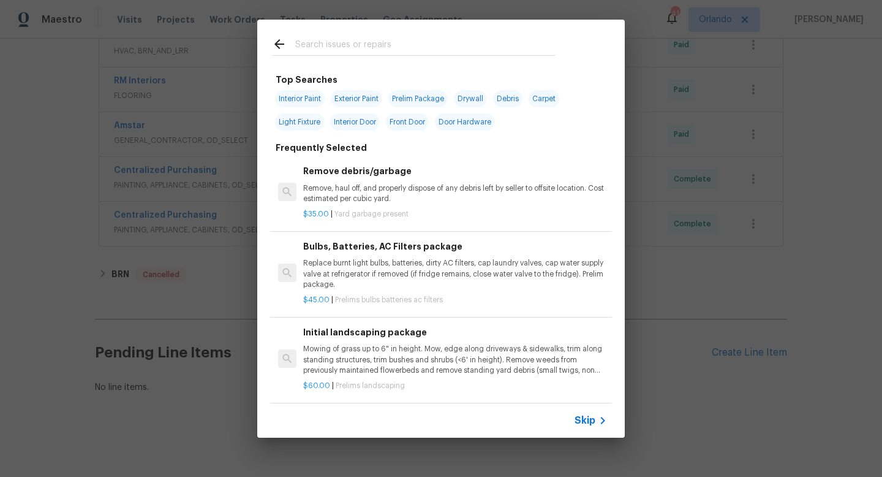
click at [579, 420] on span "Skip" at bounding box center [585, 420] width 21 height 12
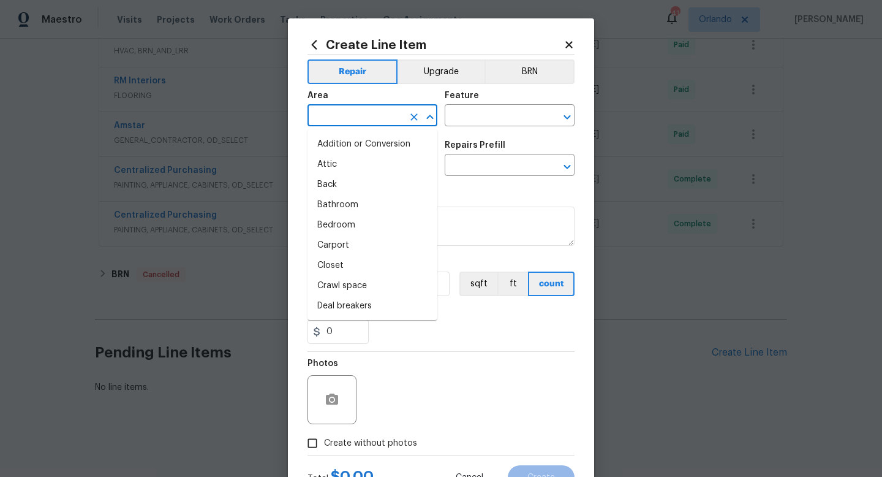
click at [366, 116] on input "text" at bounding box center [356, 116] width 96 height 19
click at [358, 115] on input "text" at bounding box center [356, 116] width 96 height 19
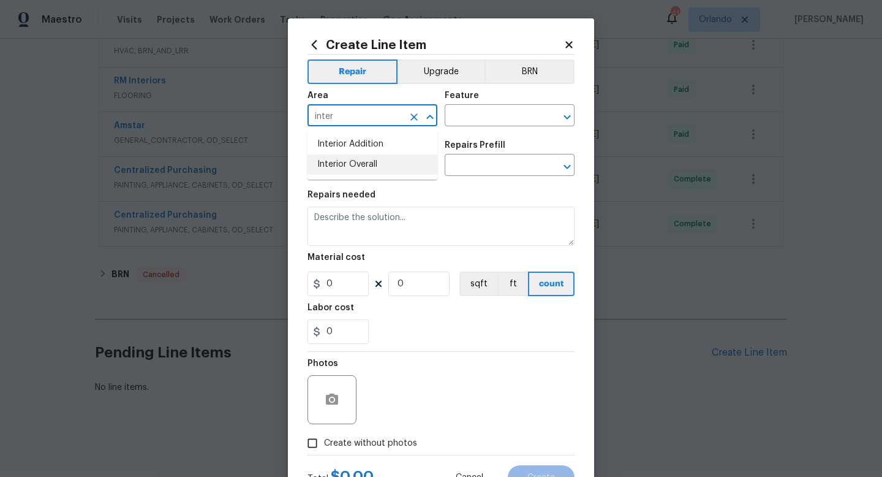
click at [335, 163] on li "Interior Overall" at bounding box center [373, 164] width 130 height 20
type input "Interior Overall"
click at [518, 113] on input "text" at bounding box center [493, 116] width 96 height 19
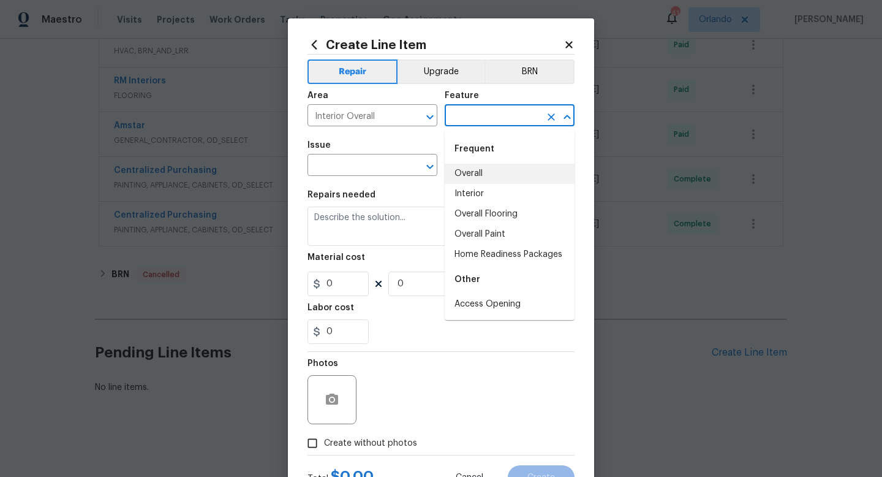
click at [475, 183] on li "Overall" at bounding box center [510, 174] width 130 height 20
type input "Overall"
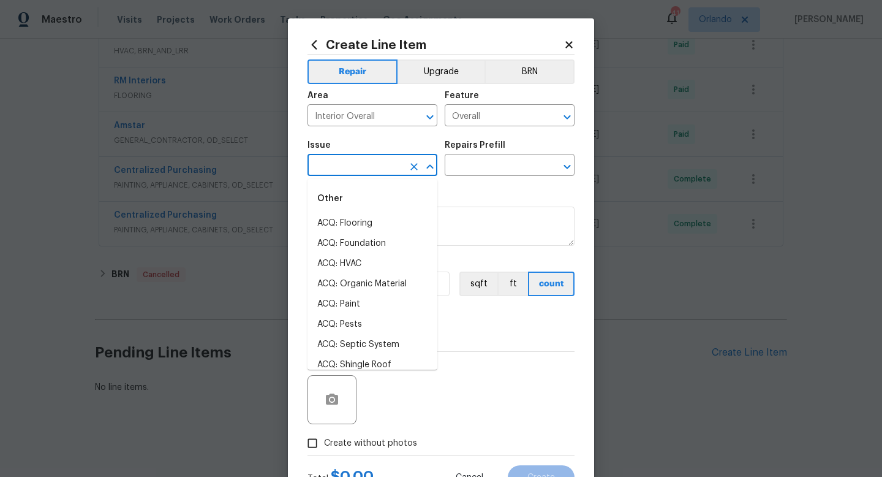
click at [352, 169] on input "text" at bounding box center [356, 166] width 96 height 19
type input "o"
click at [359, 232] on li "Demo Exterior" at bounding box center [373, 223] width 130 height 20
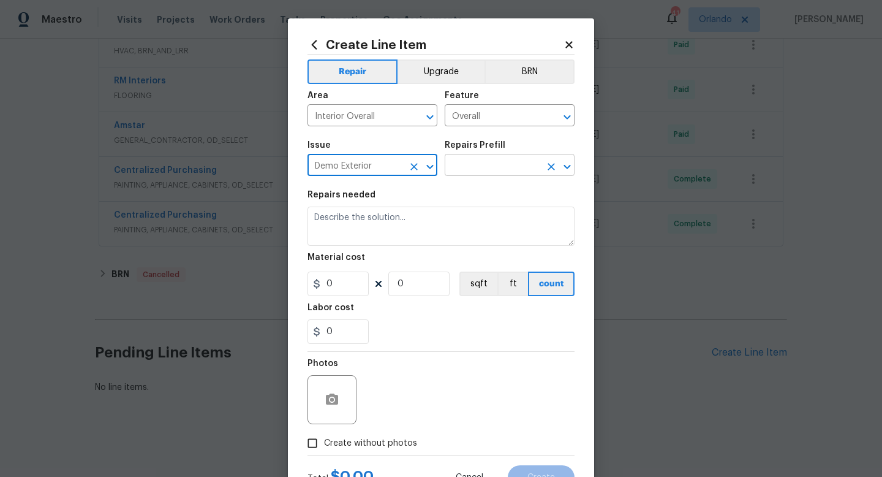
type input "Demo Exterior"
click at [485, 169] on input "text" at bounding box center [493, 166] width 96 height 19
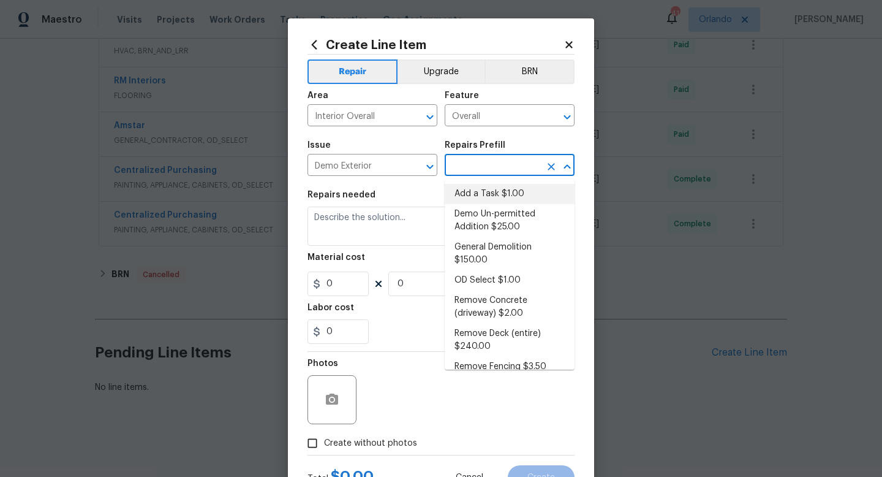
click at [485, 188] on li "Add a Task $1.00" at bounding box center [510, 194] width 130 height 20
type input "Demolition"
type input "Add a Task $1.00"
type textarea "HPM to detail"
type input "1"
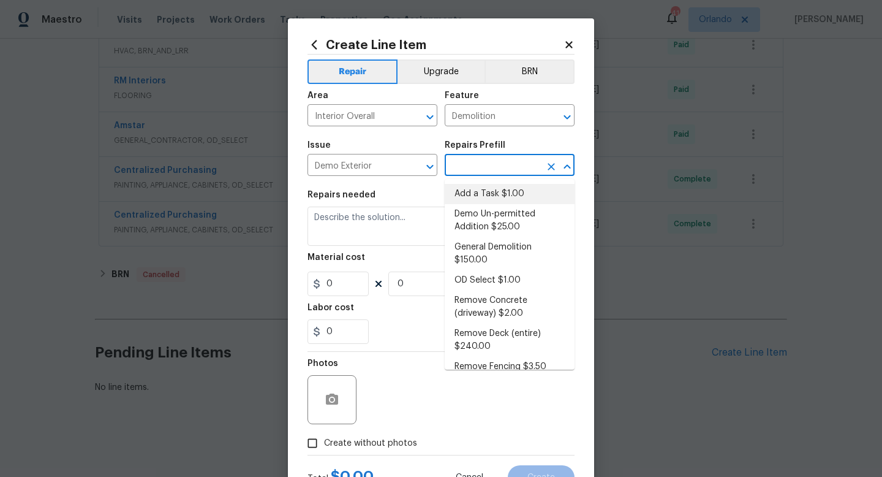
type input "1"
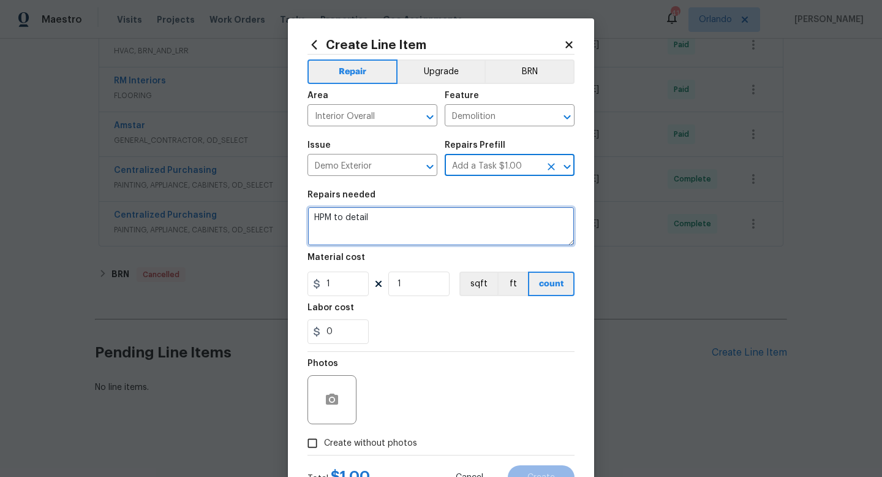
click at [432, 221] on textarea "HPM to detail" at bounding box center [441, 225] width 267 height 39
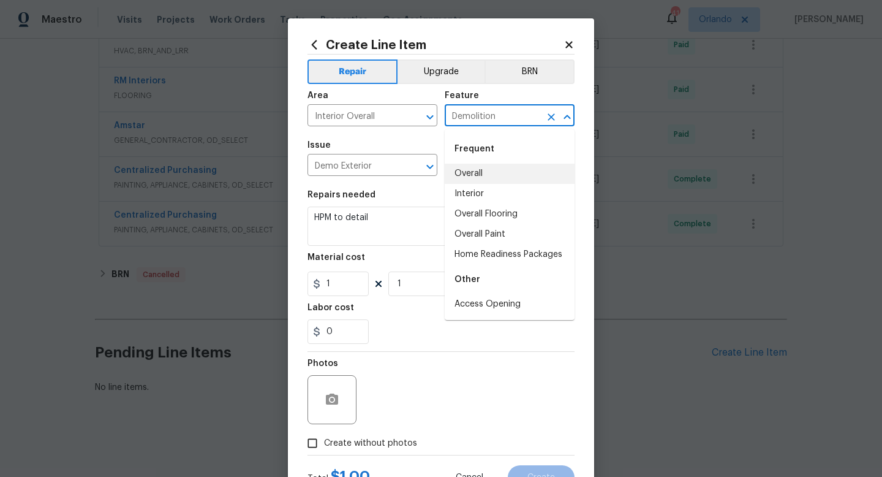
click at [499, 107] on input "Demolition" at bounding box center [493, 116] width 96 height 19
click at [483, 171] on li "Overall" at bounding box center [510, 174] width 130 height 20
type input "Overall"
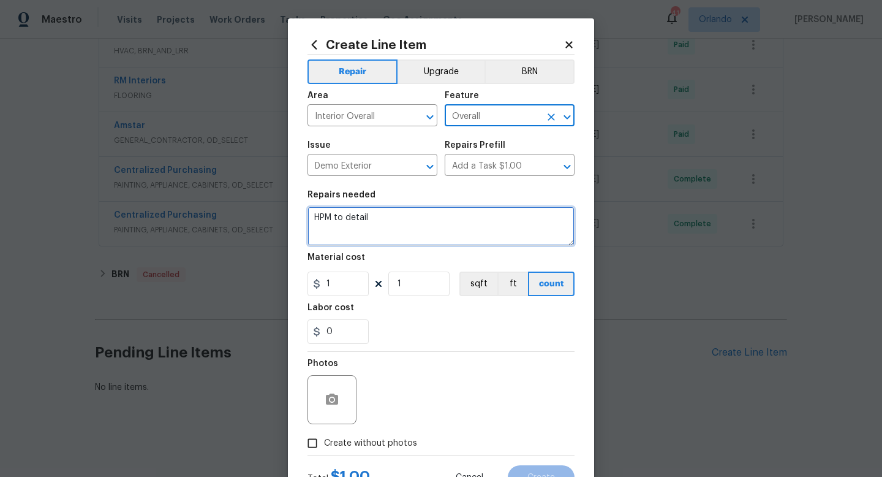
click at [395, 244] on textarea "HPM to detail" at bounding box center [441, 225] width 267 height 39
click at [352, 208] on textarea "HPM to detail" at bounding box center [441, 225] width 267 height 39
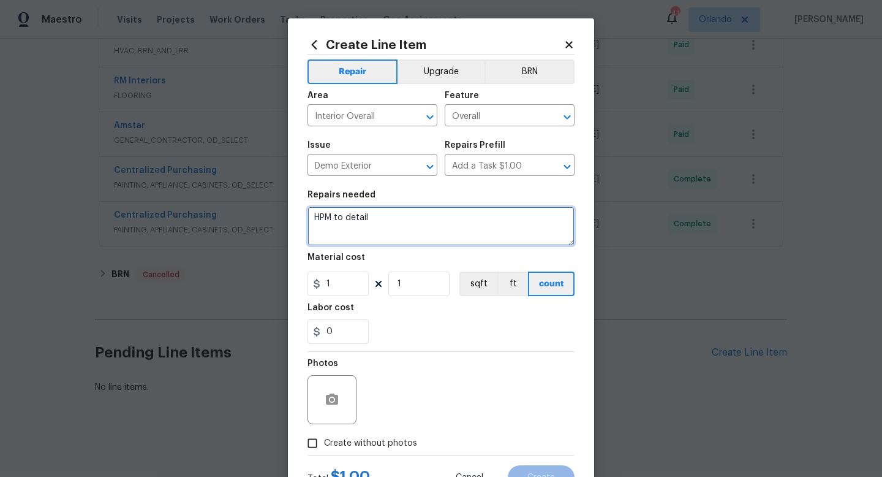
click at [352, 208] on textarea "HPM to detail" at bounding box center [441, 225] width 267 height 39
paste textarea "Inspect and repair window seal water damage, Check backyard tree for potential …"
type textarea "Inspect and repair window seal water damage, Check backyard tree for potential …"
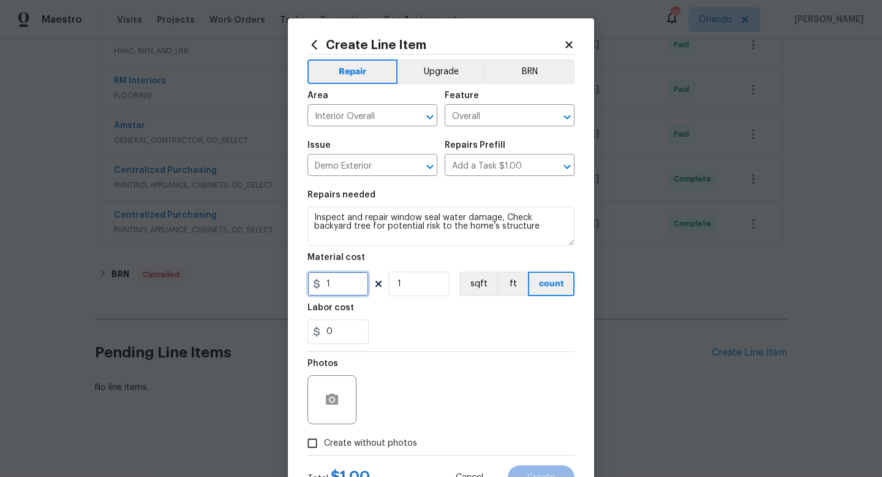
click at [338, 286] on input "1" at bounding box center [338, 283] width 61 height 25
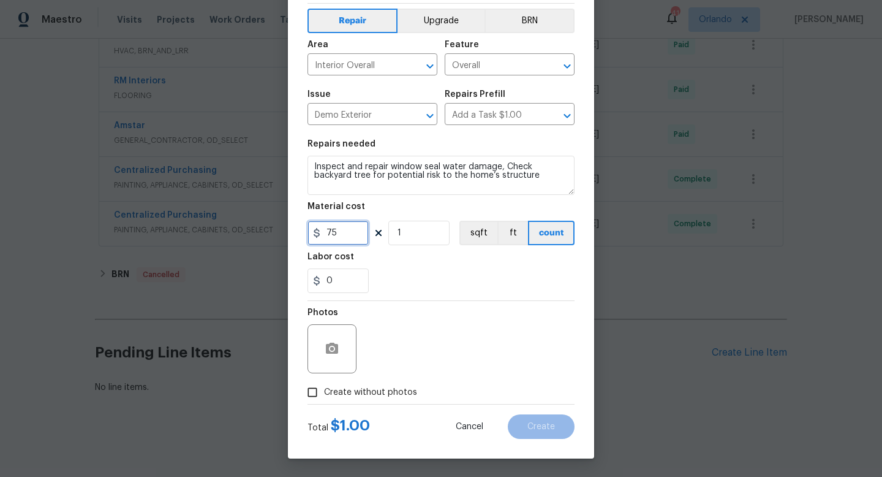
type input "75"
click at [312, 383] on input "Create without photos" at bounding box center [312, 391] width 23 height 23
checkbox input "true"
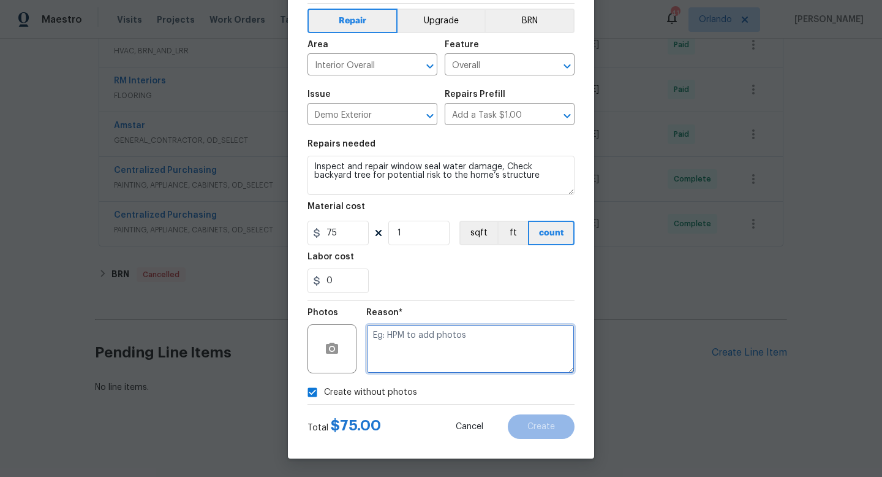
click at [390, 348] on textarea at bounding box center [470, 348] width 208 height 49
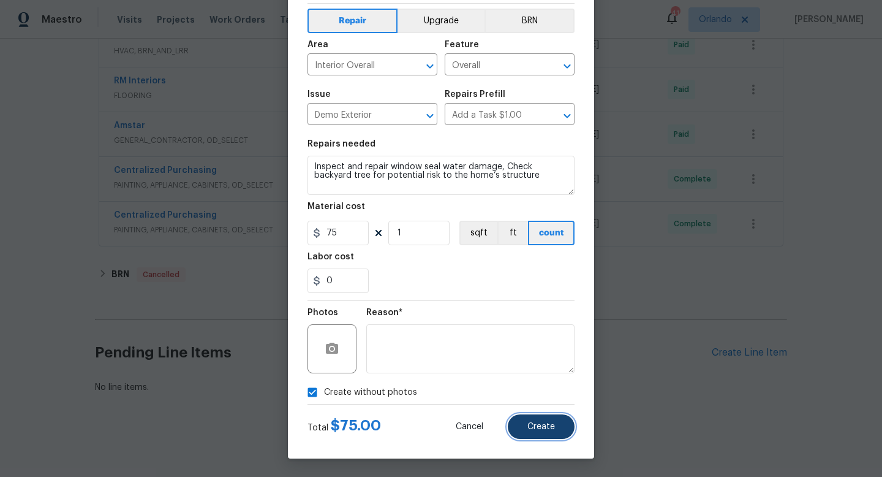
click at [534, 426] on span "Create" at bounding box center [541, 426] width 28 height 9
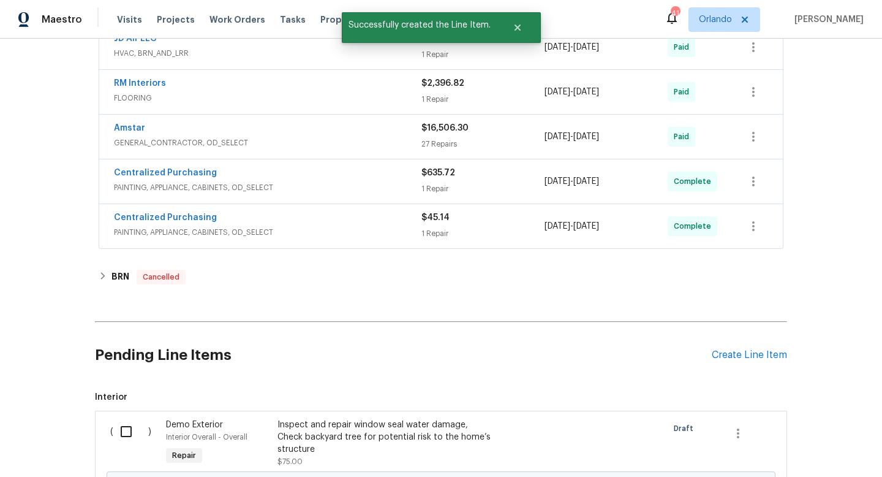
scroll to position [603, 0]
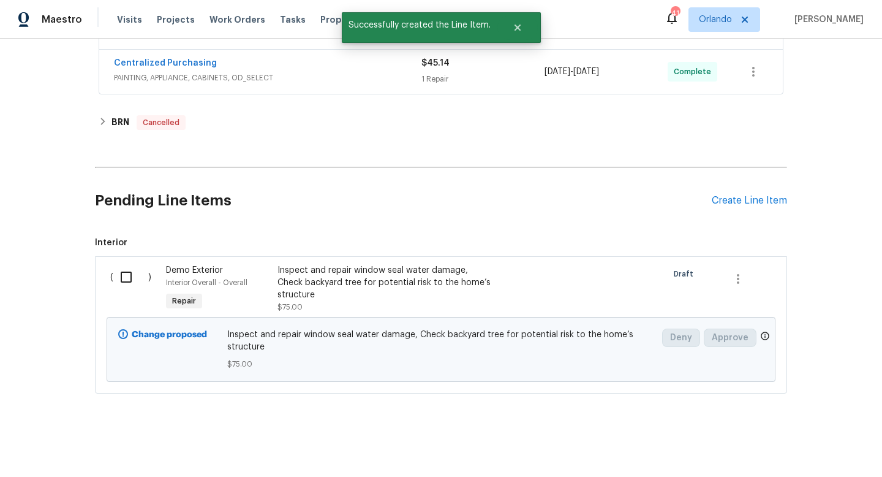
click at [122, 275] on input "checkbox" at bounding box center [130, 277] width 35 height 26
click at [853, 448] on button "Create Work Order" at bounding box center [811, 446] width 101 height 23
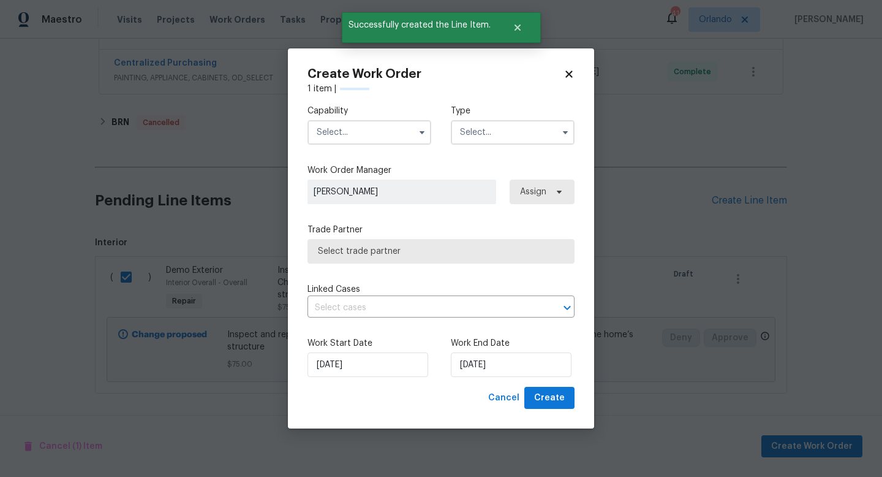
checkbox input "false"
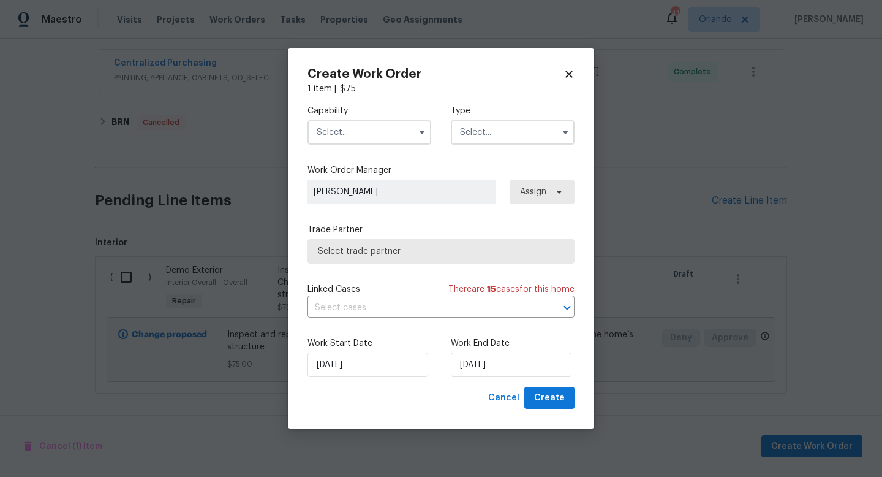
click at [377, 131] on input "text" at bounding box center [370, 132] width 124 height 25
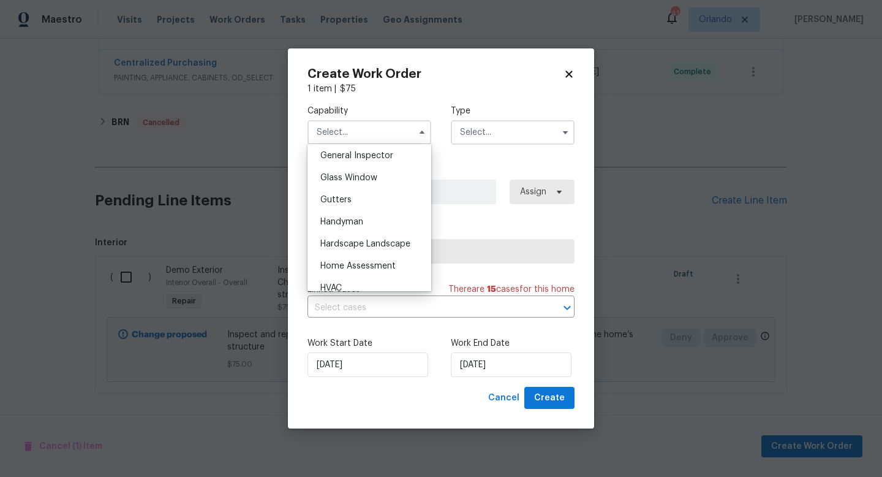
scroll to position [628, 0]
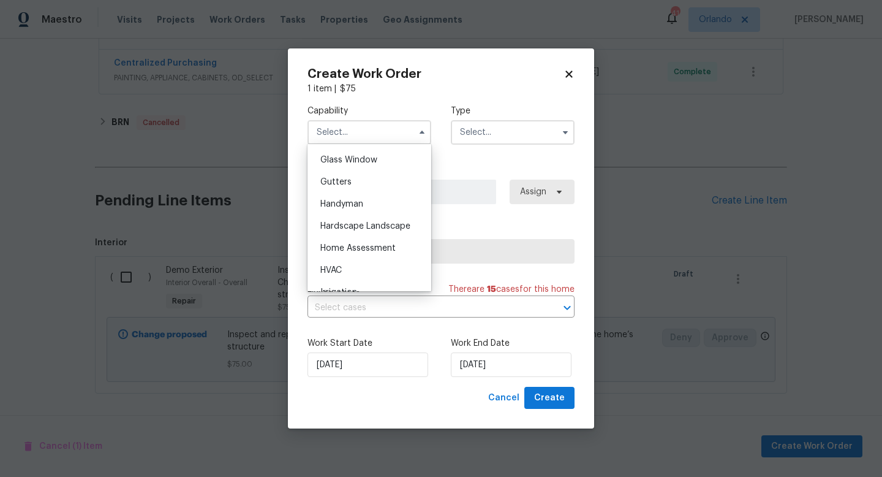
click at [355, 203] on span "Handyman" at bounding box center [341, 204] width 43 height 9
type input "Handyman"
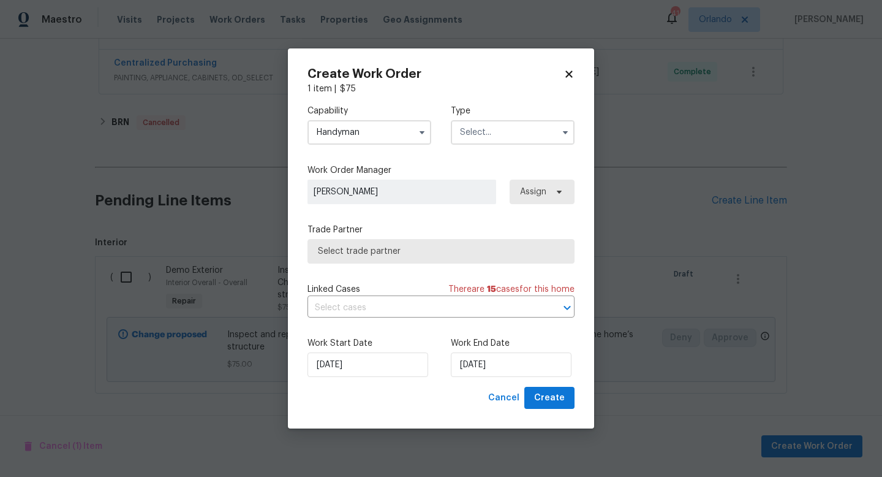
click at [488, 135] on input "text" at bounding box center [513, 132] width 124 height 25
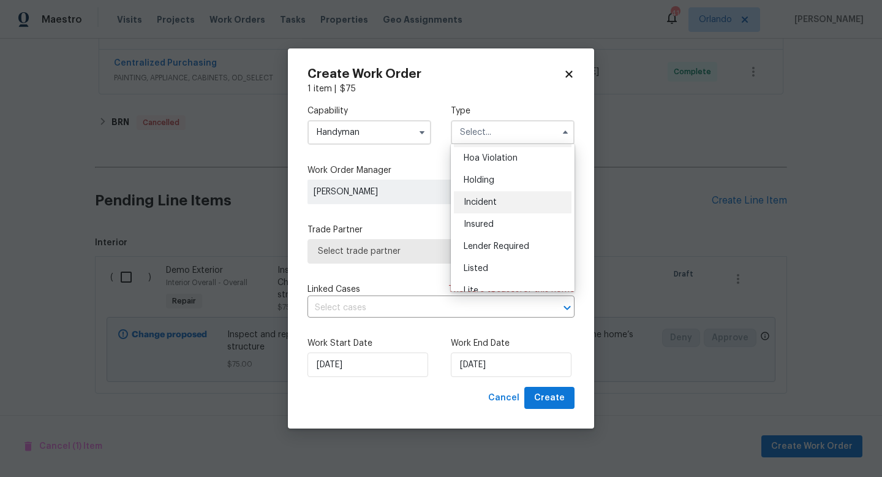
scroll to position [0, 0]
click at [478, 165] on div "Feedback" at bounding box center [513, 158] width 118 height 22
type input "Feedback"
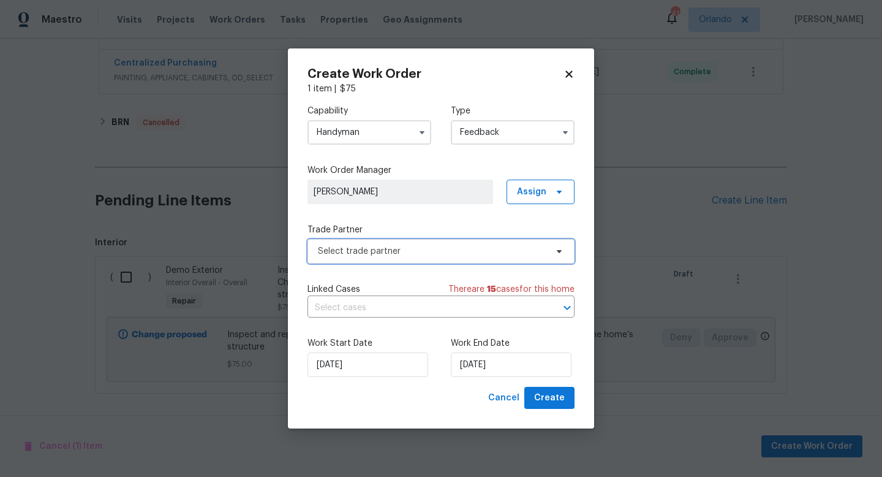
click at [375, 259] on span "Select trade partner" at bounding box center [441, 251] width 267 height 25
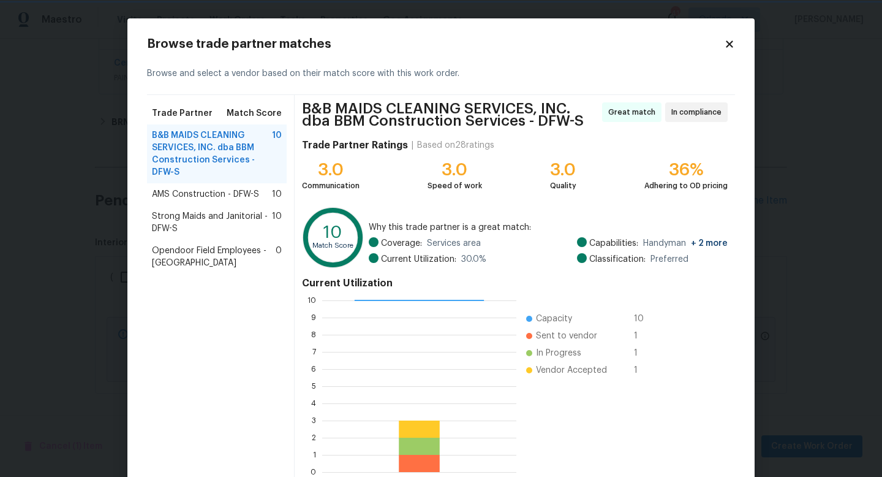
scroll to position [69, 0]
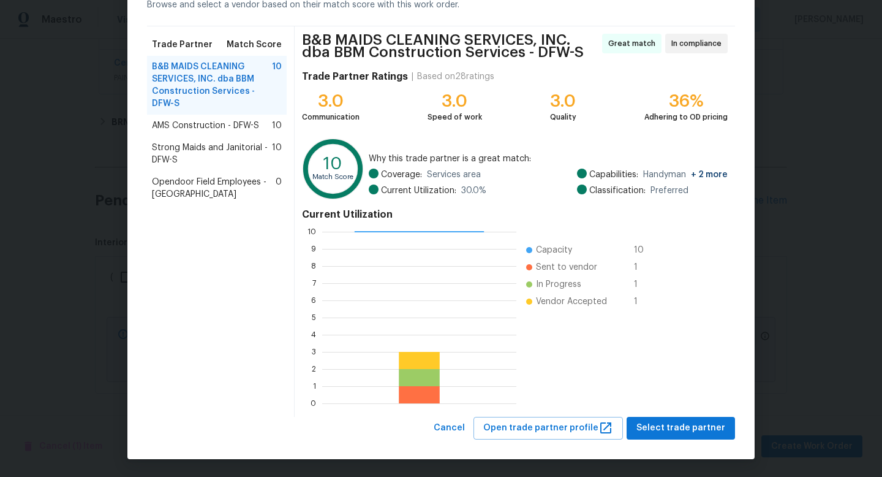
click at [238, 159] on span "Strong Maids and Janitorial - DFW-S" at bounding box center [212, 154] width 120 height 25
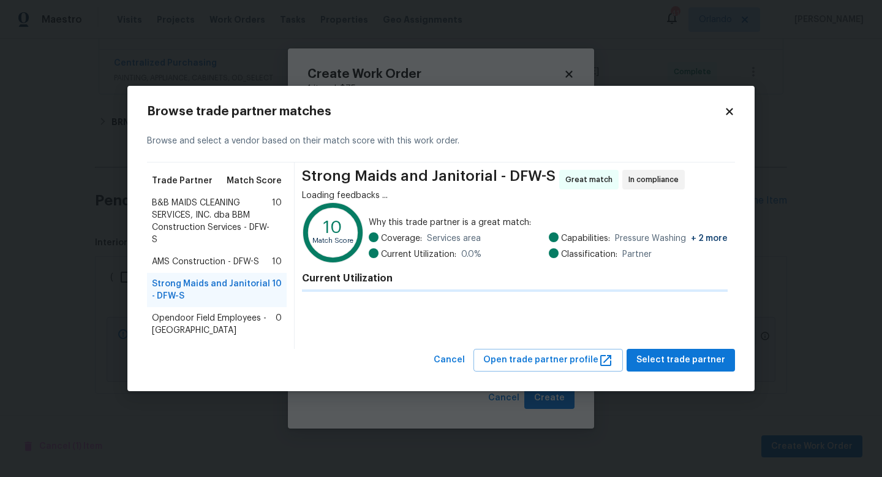
scroll to position [0, 0]
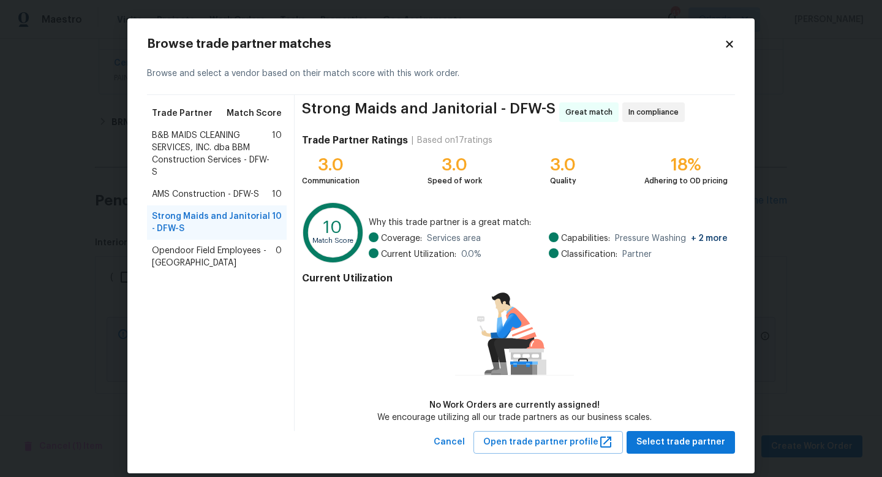
click at [228, 139] on span "B&B MAIDS CLEANING SERVICES, INC. dba BBM Construction Services - DFW-S" at bounding box center [212, 153] width 120 height 49
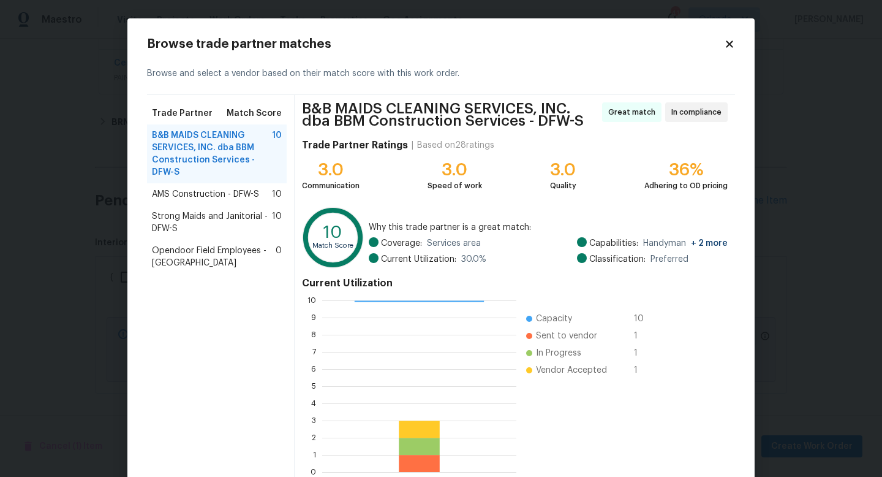
scroll to position [69, 0]
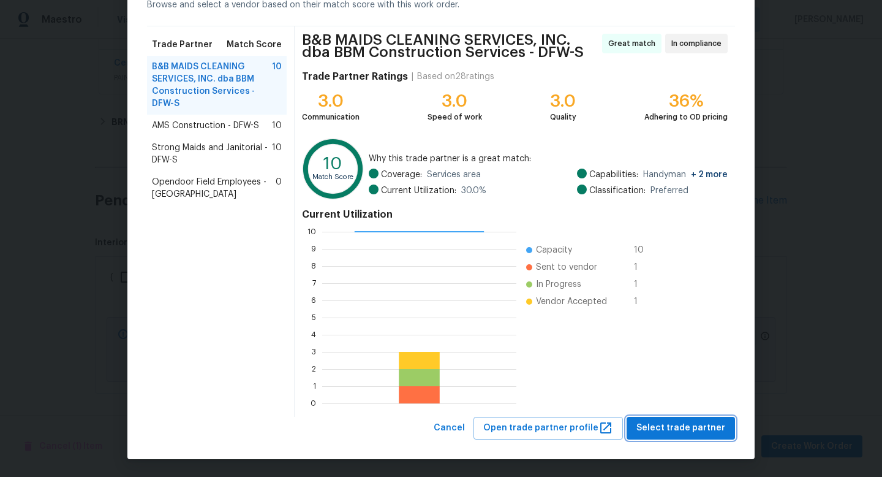
click at [684, 429] on span "Select trade partner" at bounding box center [680, 427] width 89 height 15
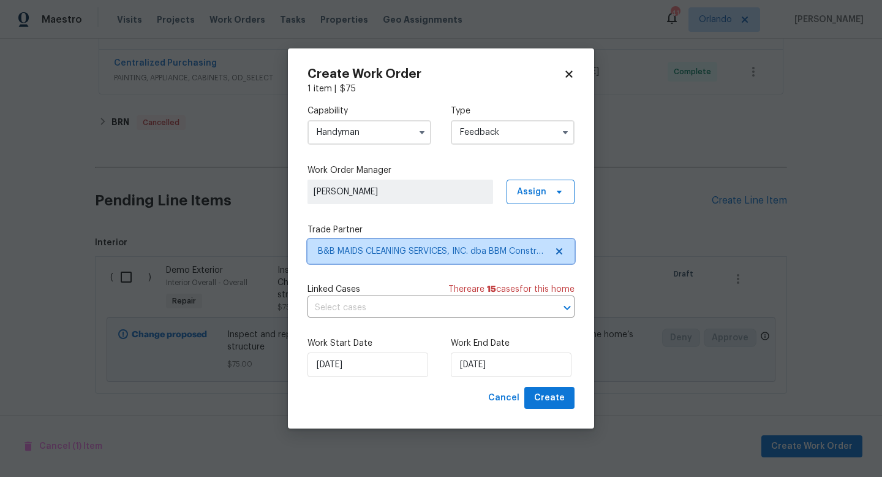
scroll to position [0, 0]
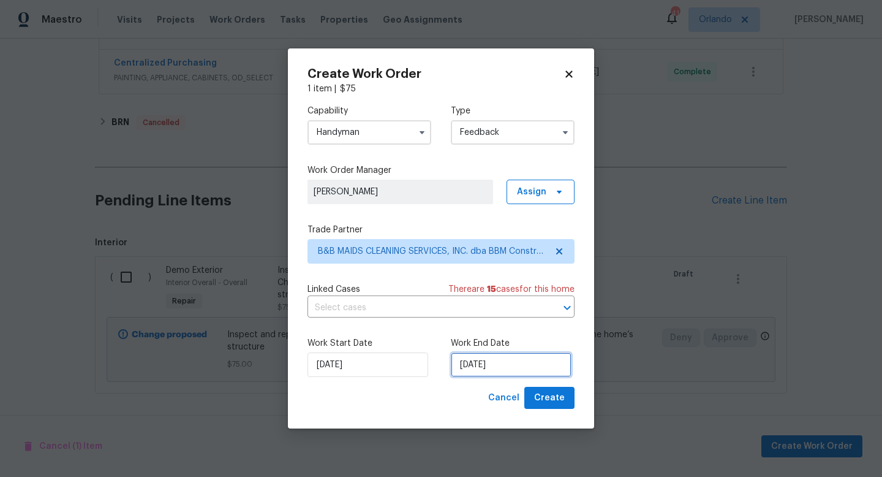
click at [502, 369] on input "02/09/2025" at bounding box center [511, 364] width 121 height 25
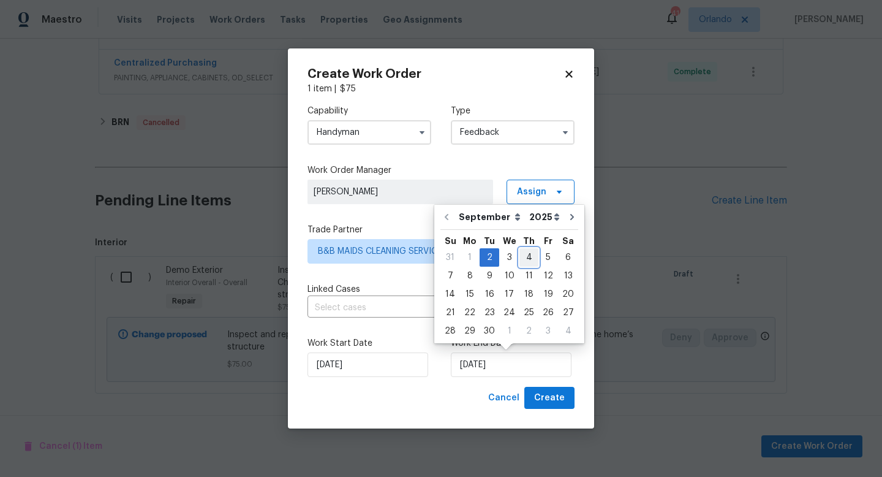
click at [523, 259] on div "4" at bounding box center [528, 257] width 19 height 17
type input "04/09/2025"
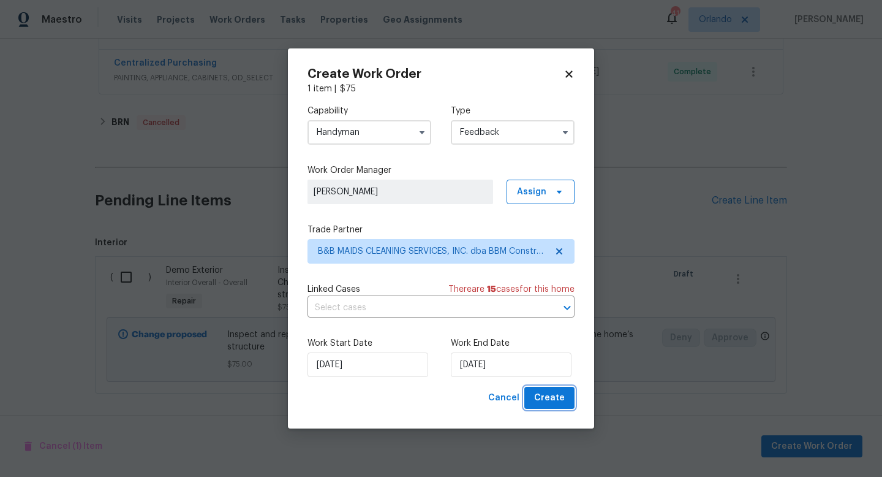
click at [556, 398] on span "Create" at bounding box center [549, 397] width 31 height 15
click at [553, 399] on div "Cancel Create" at bounding box center [528, 398] width 91 height 23
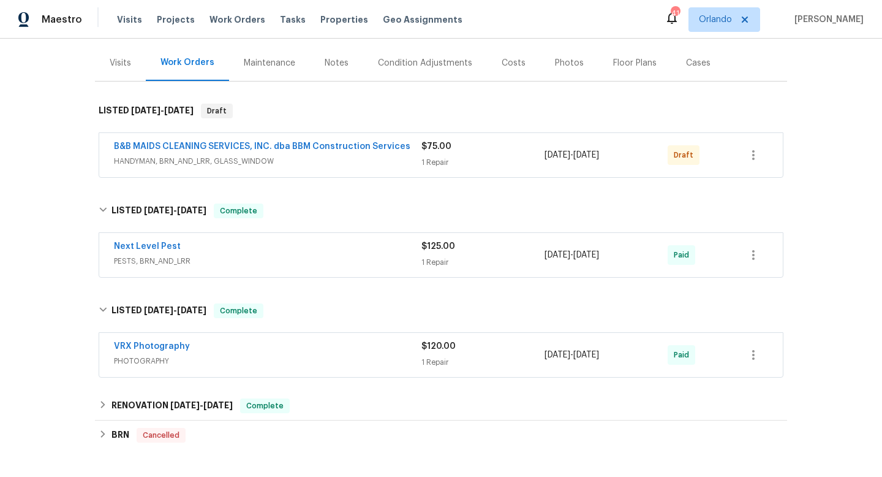
scroll to position [9, 0]
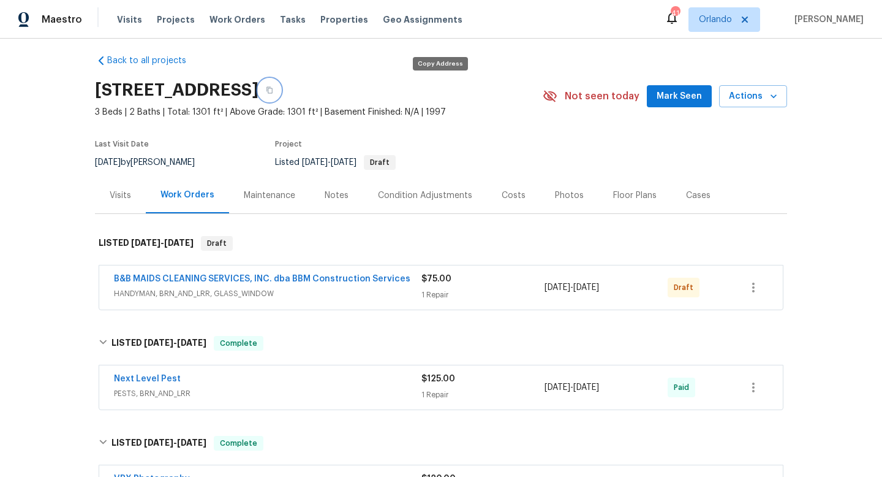
click at [273, 89] on icon "button" at bounding box center [269, 89] width 7 height 7
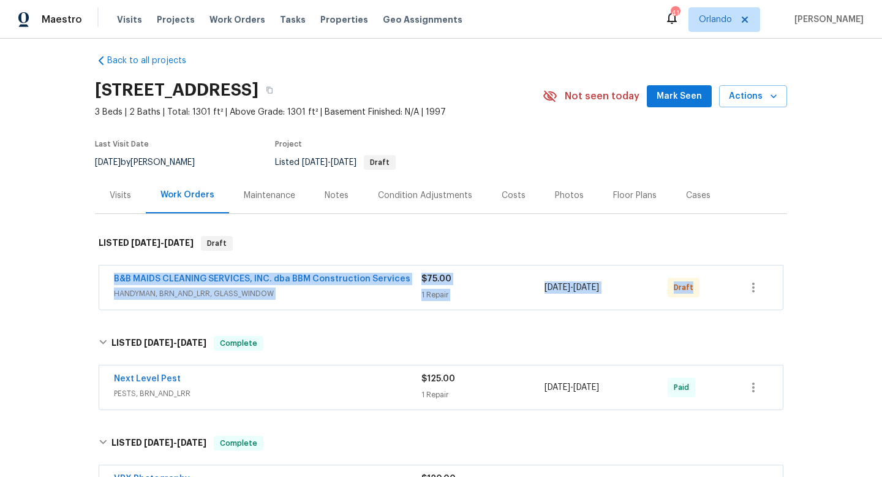
drag, startPoint x: 107, startPoint y: 277, endPoint x: 703, endPoint y: 294, distance: 595.6
click at [703, 294] on div "B&B MAIDS CLEANING SERVICES, INC. dba BBM Construction Services HANDYMAN, BRN_A…" at bounding box center [441, 287] width 684 height 44
copy div "B&B MAIDS CLEANING SERVICES, INC. dba BBM Construction Services HANDYMAN, BRN_A…"
click at [744, 287] on button "button" at bounding box center [753, 287] width 29 height 29
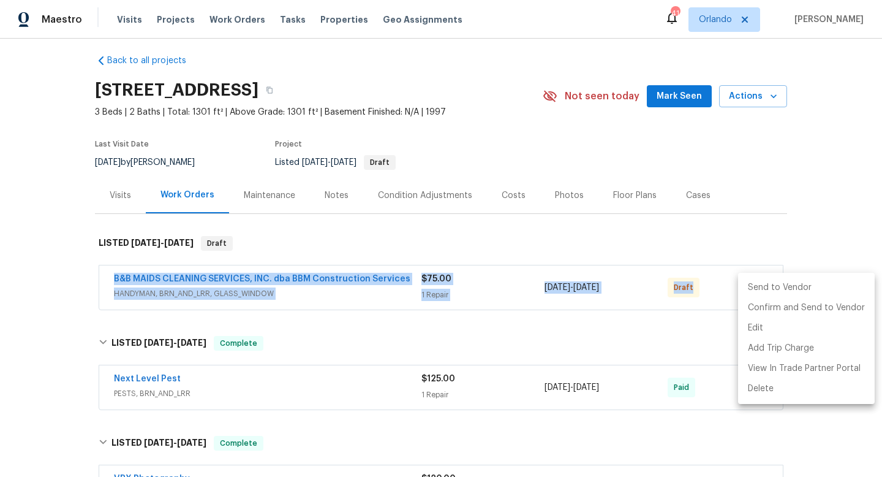
click at [748, 284] on li "Send to Vendor" at bounding box center [806, 287] width 137 height 20
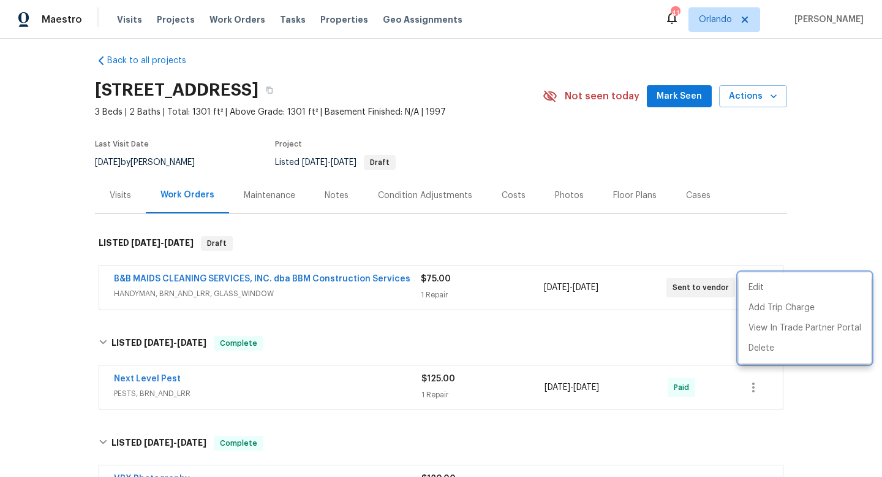
click at [739, 247] on div at bounding box center [441, 238] width 882 height 477
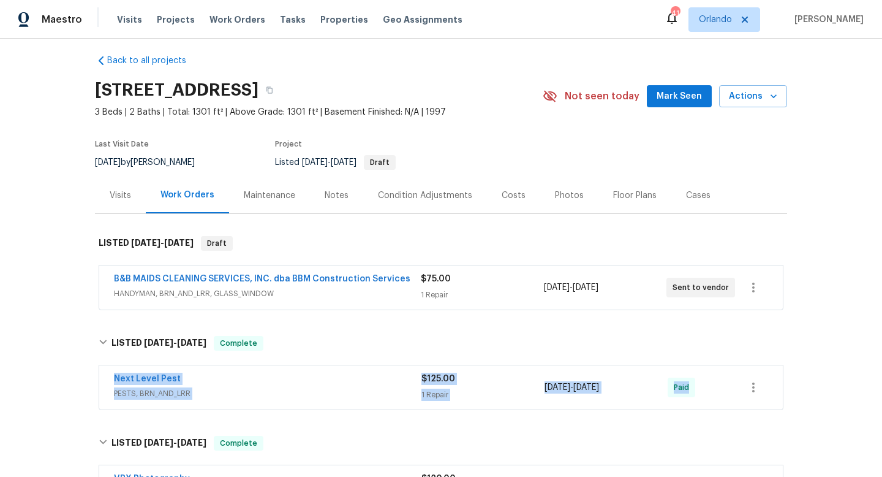
drag, startPoint x: 108, startPoint y: 371, endPoint x: 761, endPoint y: 390, distance: 653.9
click at [761, 392] on div "Next Level Pest PESTS, BRN_AND_LRR $125.00 1 Repair 7/18/2025 - 7/21/2025 Paid" at bounding box center [441, 387] width 684 height 44
copy div "Next Level Pest PESTS, BRN_AND_LRR $125.00 1 Repair 7/18/2025 - 7/21/2025 Paid …"
click at [51, 278] on div "Back to all projects 122 Driftwood Ln, Waxahachie, TX 75165 3 Beds | 2 Baths | …" at bounding box center [441, 258] width 882 height 438
click at [321, 299] on span "HANDYMAN, BRN_AND_LRR, GLASS_WINDOW" at bounding box center [267, 293] width 307 height 12
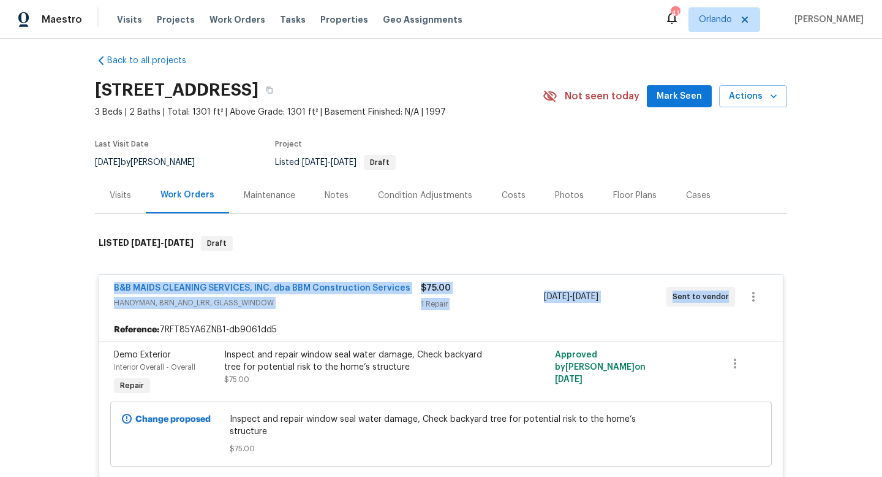
drag, startPoint x: 108, startPoint y: 281, endPoint x: 753, endPoint y: 313, distance: 645.2
click at [753, 313] on div "B&B MAIDS CLEANING SERVICES, INC. dba BBM Construction Services HANDYMAN, BRN_A…" at bounding box center [441, 296] width 684 height 44
copy div "B&B MAIDS CLEANING SERVICES, INC. dba BBM Construction Services HANDYMAN, BRN_A…"
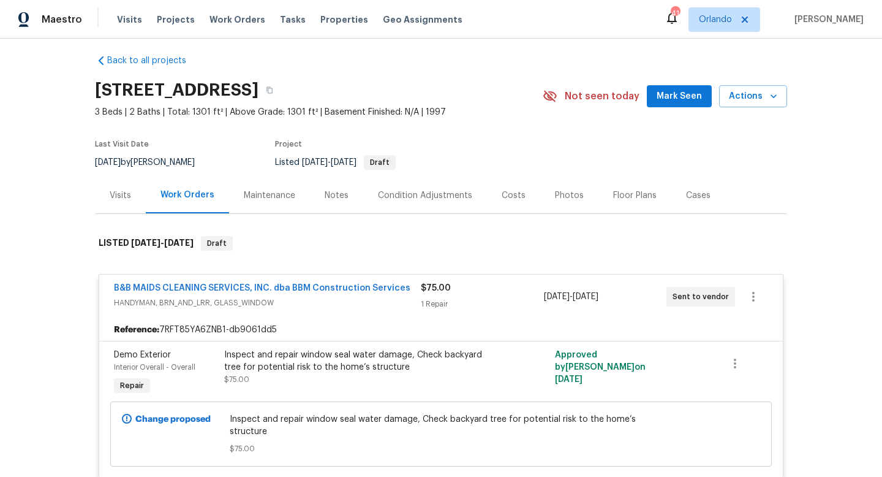
click at [506, 148] on div "Project" at bounding box center [392, 147] width 235 height 15
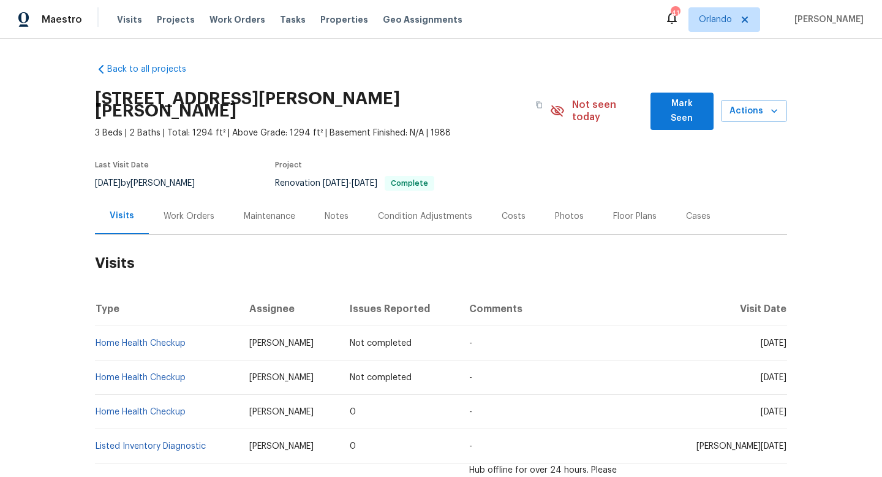
click at [632, 42] on div "Back to all projects 4405 Cary Dr, Snellville, GA 30039 3 Beds | 2 Baths | Tota…" at bounding box center [441, 258] width 882 height 438
click at [164, 176] on div "7/31/2025 by Michael Durham" at bounding box center [152, 183] width 115 height 15
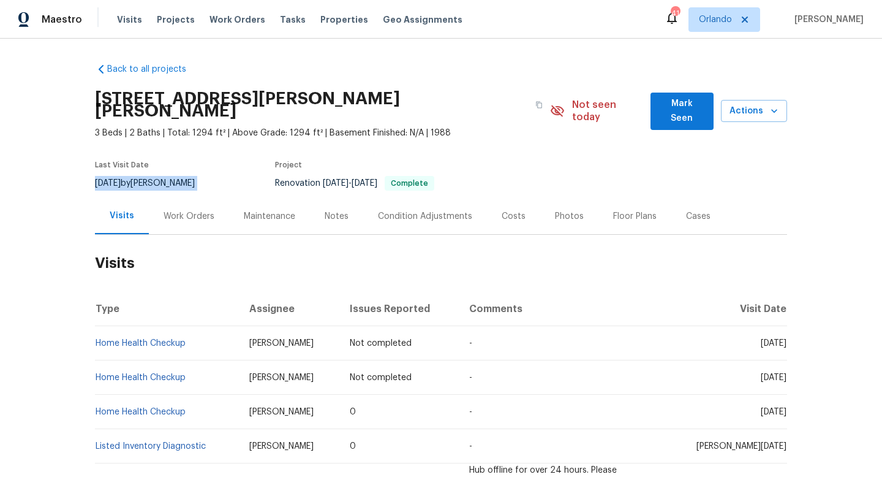
copy div "7/31/2025 by Michael Durham"
click at [190, 210] on div "Work Orders" at bounding box center [189, 216] width 51 height 12
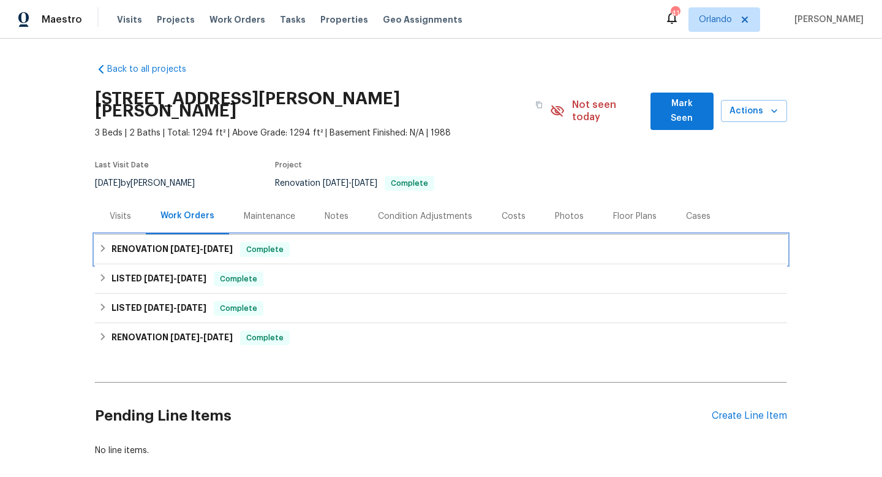
click at [181, 244] on span "6/30/25" at bounding box center [184, 248] width 29 height 9
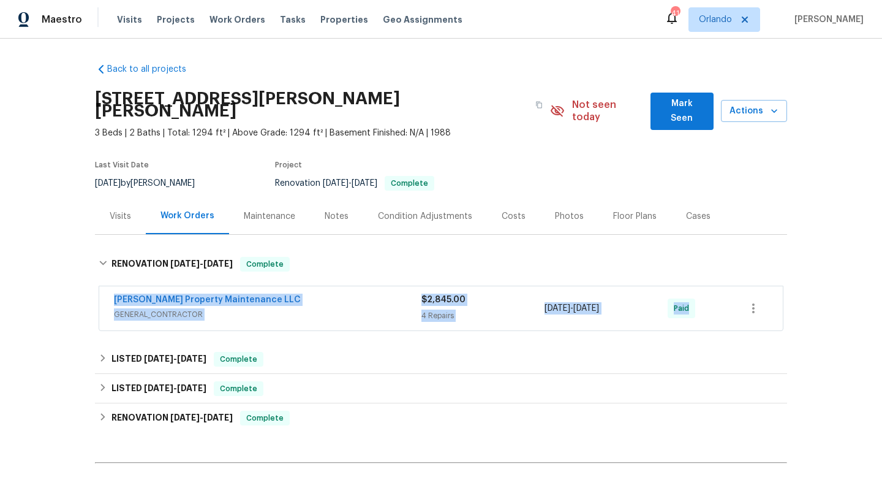
drag, startPoint x: 108, startPoint y: 283, endPoint x: 722, endPoint y: 287, distance: 613.2
click at [722, 289] on div "Glen Property Maintenance LLC GENERAL_CONTRACTOR $2,845.00 4 Repairs 6/30/2025 …" at bounding box center [441, 308] width 684 height 44
copy div "Glen Property Maintenance LLC GENERAL_CONTRACTOR $2,845.00 4 Repairs 6/30/2025 …"
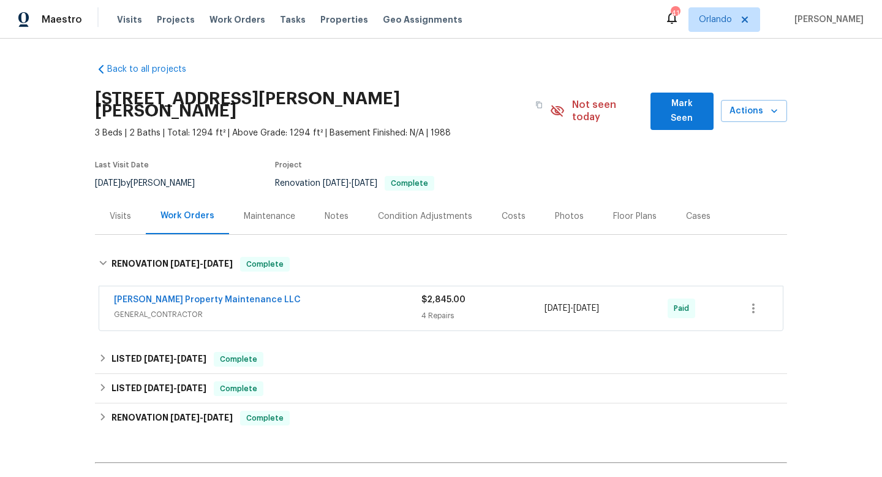
click at [708, 198] on div "Cases" at bounding box center [698, 216] width 54 height 36
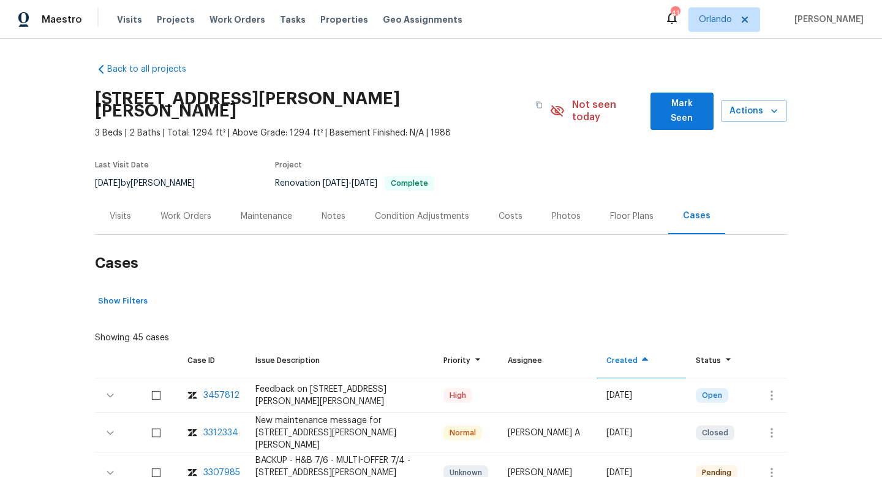
click at [118, 198] on div "Visits" at bounding box center [120, 216] width 51 height 36
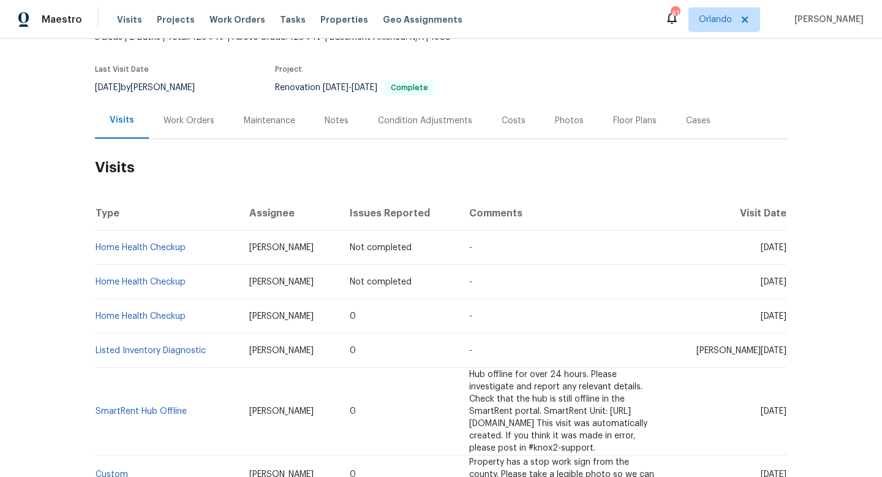
scroll to position [264, 0]
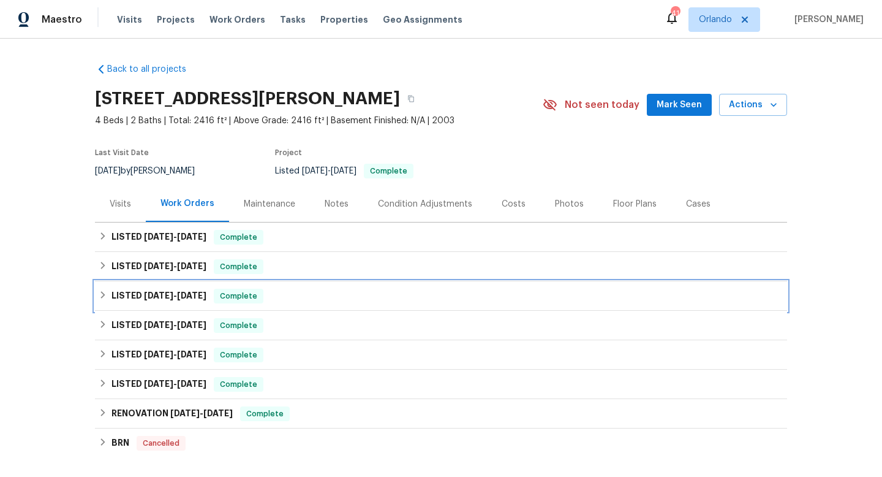
click at [183, 294] on span "[DATE]" at bounding box center [191, 295] width 29 height 9
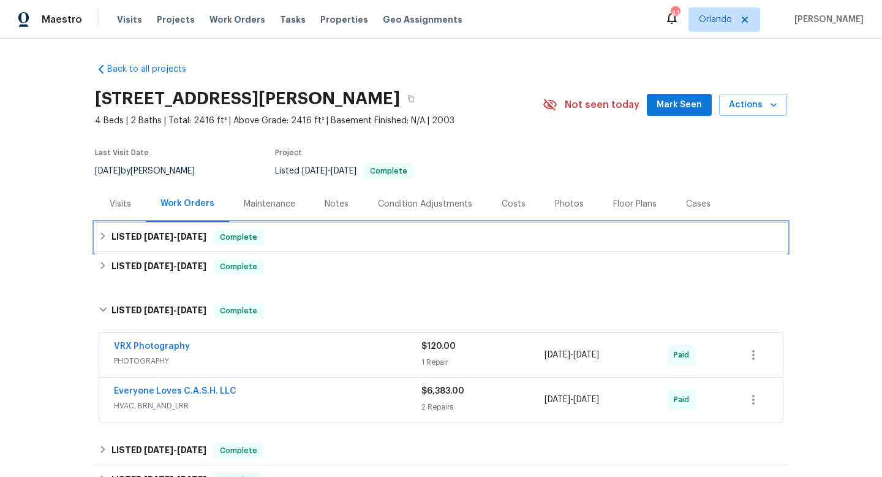
click at [190, 246] on div "LISTED 8/5/25 - 8/7/25 Complete" at bounding box center [441, 236] width 692 height 29
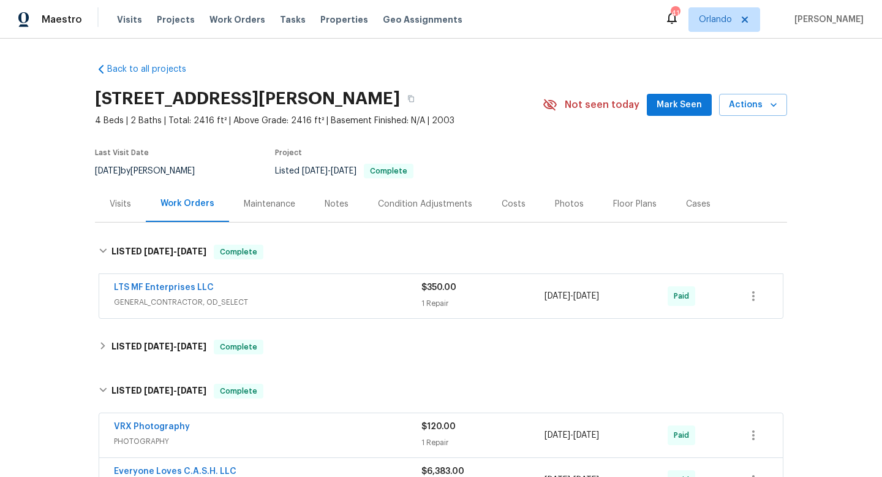
click at [307, 290] on div "LTS MF Enterprises LLC" at bounding box center [268, 288] width 308 height 15
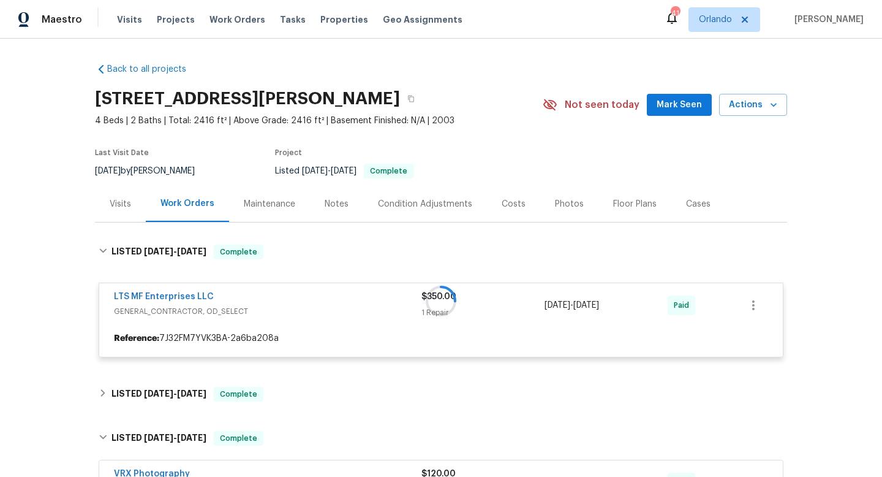
scroll to position [105, 0]
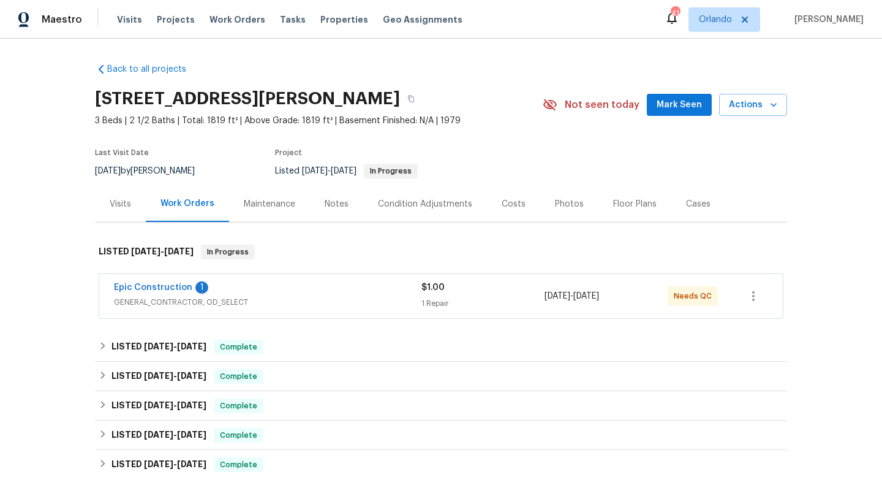
click at [175, 166] on div "[DATE] by [PERSON_NAME]" at bounding box center [152, 171] width 115 height 15
click at [175, 166] on div "8/8/2025 by Andrew Kempka" at bounding box center [152, 171] width 115 height 15
copy div "8/8/2025 by Andrew Kempka"
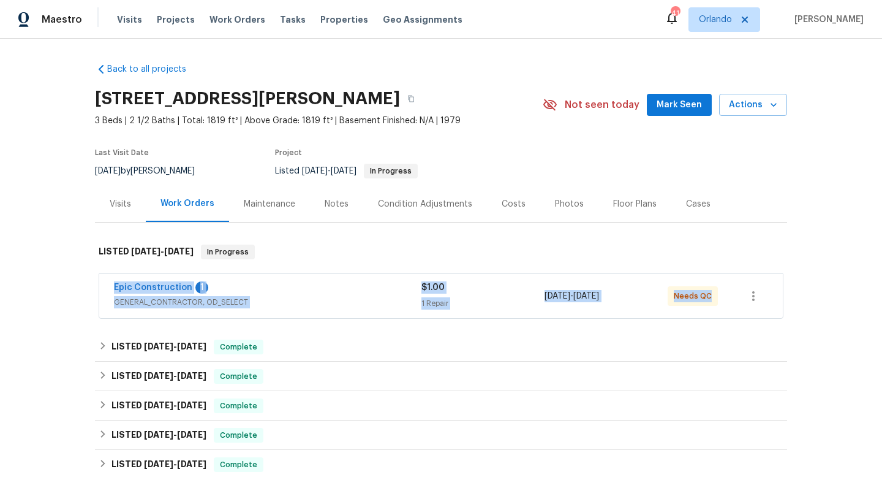
drag, startPoint x: 105, startPoint y: 282, endPoint x: 754, endPoint y: 298, distance: 649.5
click at [768, 299] on div "Epic Construction 1 GENERAL_CONTRACTOR, OD_SELECT $1.00 1 Repair 7/3/2025 - 7/1…" at bounding box center [441, 296] width 684 height 44
copy div "Epic Construction 1 GENERAL_CONTRACTOR, OD_SELECT $1.00 1 Repair 7/3/2025 - 7/1…"
click at [344, 292] on div "Epic Construction 1" at bounding box center [268, 288] width 308 height 15
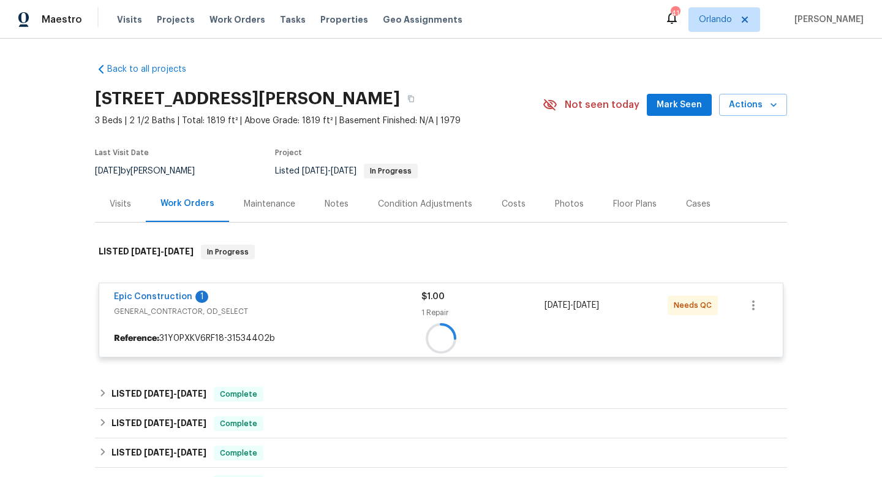
scroll to position [178, 0]
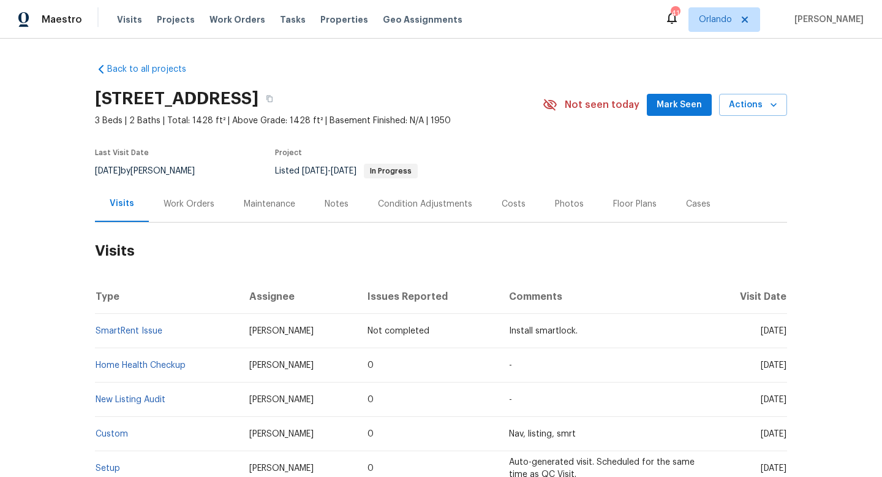
click at [156, 165] on div "[DATE] by [PERSON_NAME]" at bounding box center [152, 171] width 115 height 15
copy div "[DATE] by [PERSON_NAME]"
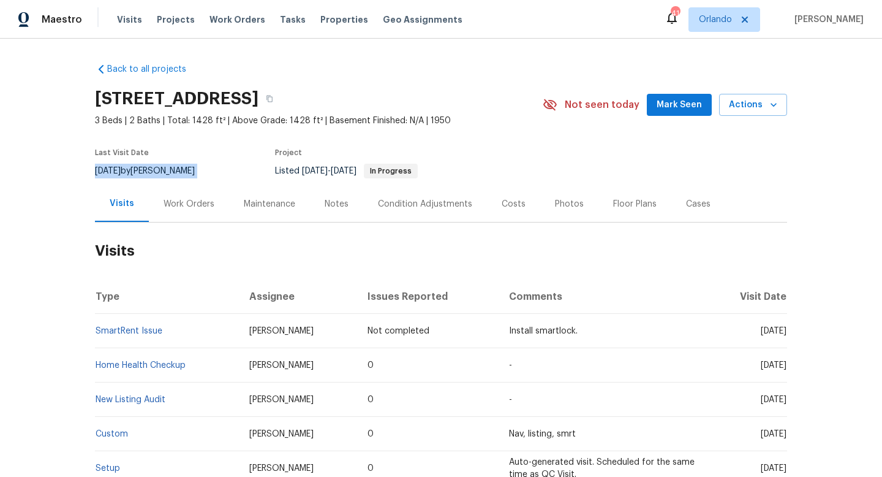
click at [191, 205] on div "Work Orders" at bounding box center [189, 204] width 51 height 12
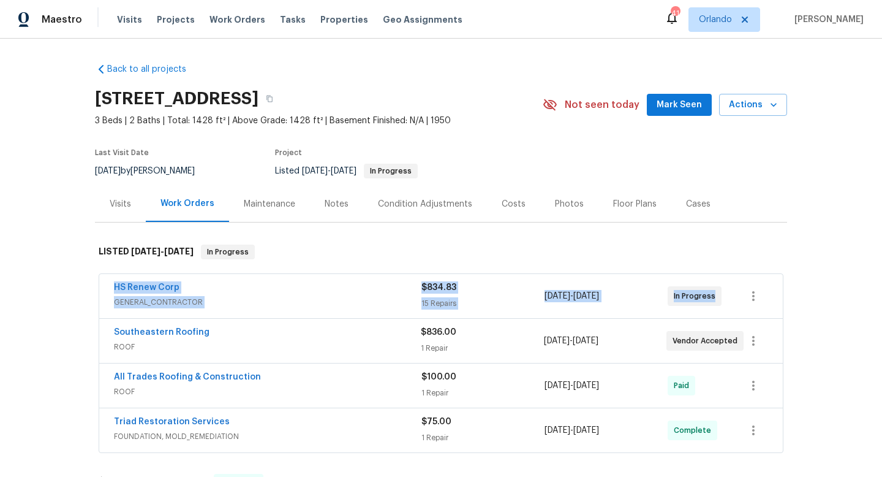
drag, startPoint x: 104, startPoint y: 281, endPoint x: 723, endPoint y: 311, distance: 620.6
click at [730, 313] on div "HS Renew Corp GENERAL_CONTRACTOR $834.83 15 Repairs [DATE] - [DATE] In Progress" at bounding box center [441, 296] width 684 height 44
copy div "HS Renew Corp GENERAL_CONTRACTOR $834.83 15 Repairs [DATE] - [DATE] In Progress"
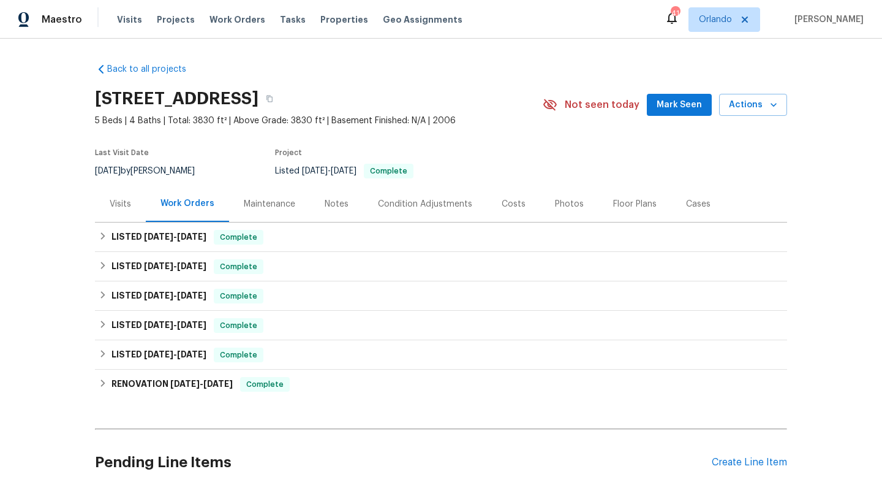
click at [162, 164] on div "[DATE] by [PERSON_NAME]" at bounding box center [152, 171] width 115 height 15
copy div "[DATE] by [PERSON_NAME]"
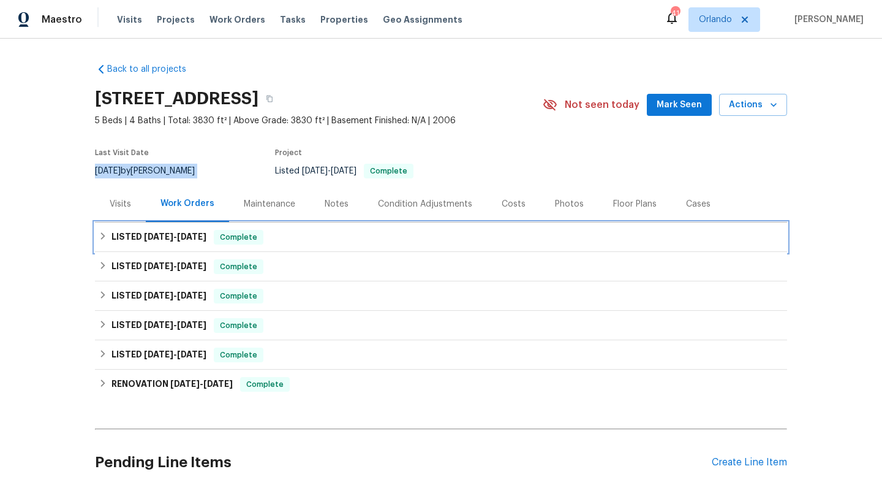
click at [191, 228] on div "LISTED [DATE] - [DATE] Complete" at bounding box center [441, 236] width 692 height 29
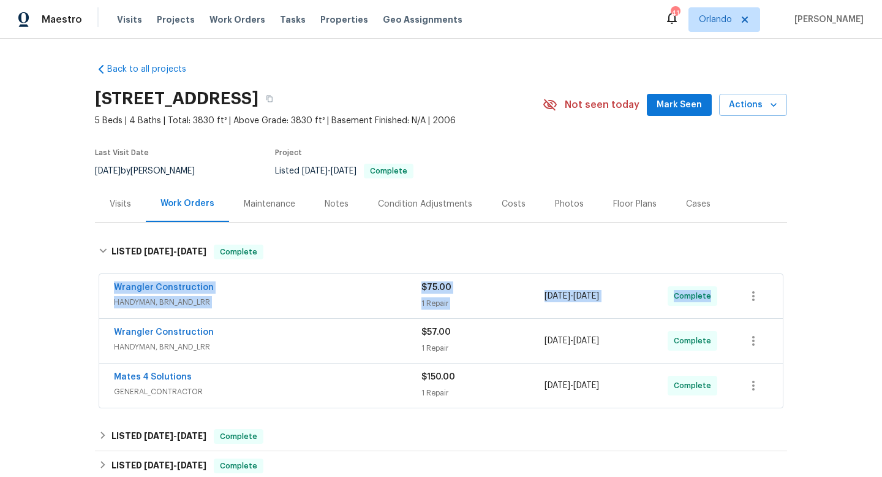
drag, startPoint x: 104, startPoint y: 279, endPoint x: 736, endPoint y: 306, distance: 632.7
click at [736, 306] on div "Wrangler Construction HANDYMAN, BRN_AND_LRR $75.00 1 Repair [DATE] - [DATE] Com…" at bounding box center [441, 296] width 684 height 44
copy div "Wrangler Construction HANDYMAN, BRN_AND_LRR $75.00 1 Repair [DATE] - [DATE] Com…"
